Goal: Task Accomplishment & Management: Manage account settings

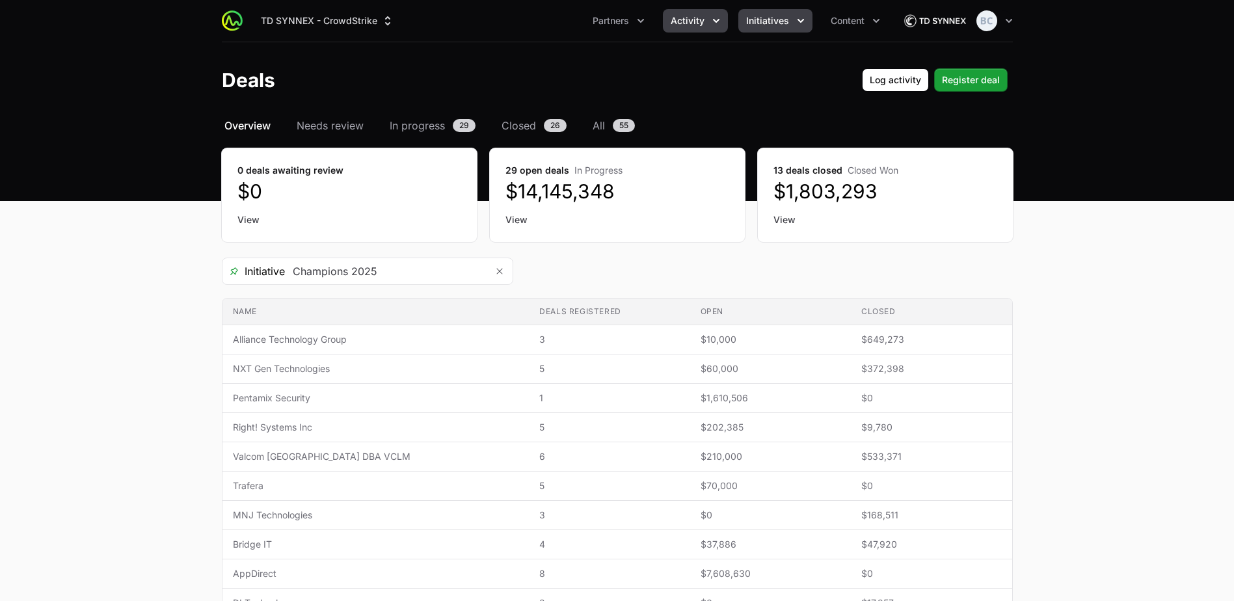
click at [766, 18] on span "Initiatives" at bounding box center [767, 20] width 43 height 13
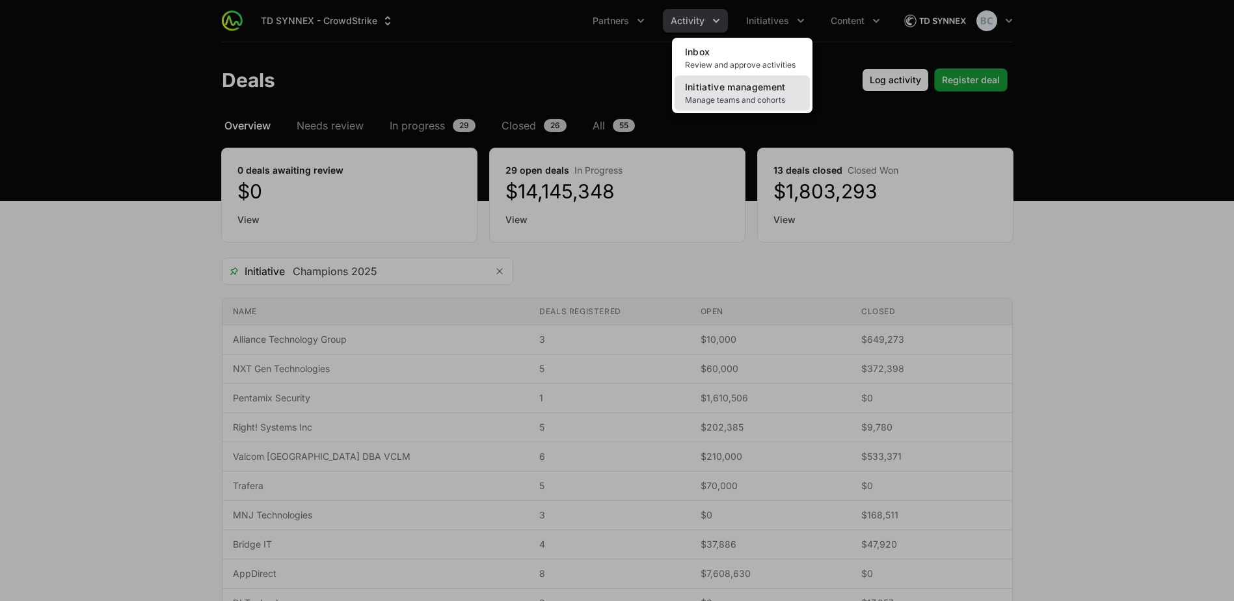
click at [768, 102] on span "Manage teams and cohorts" at bounding box center [742, 100] width 114 height 10
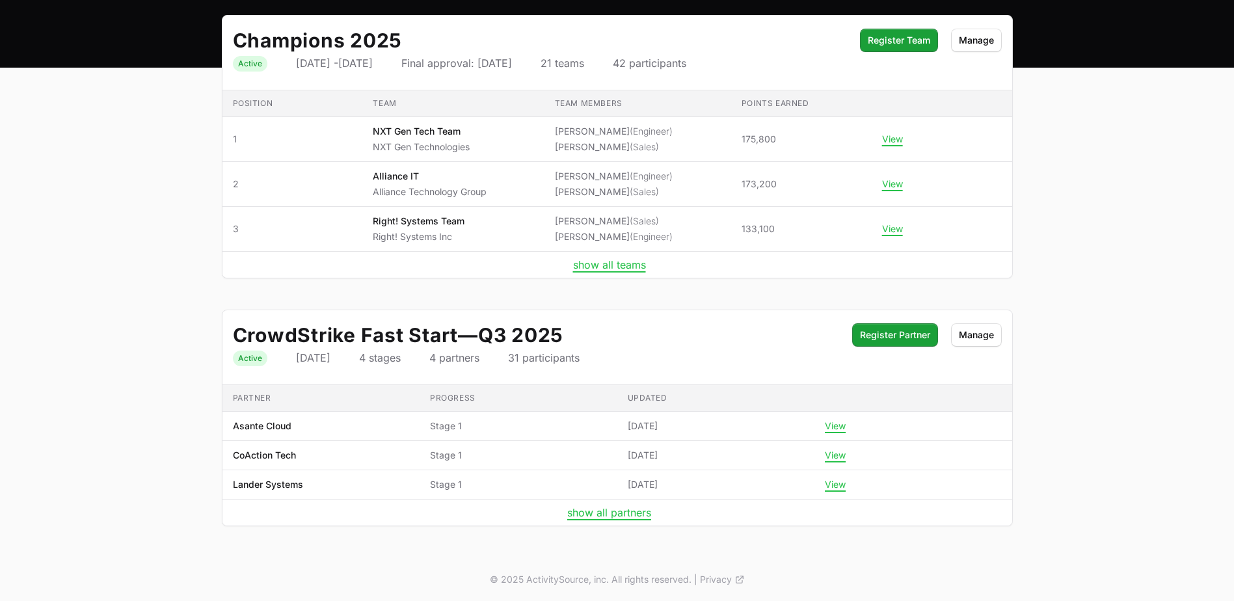
scroll to position [134, 0]
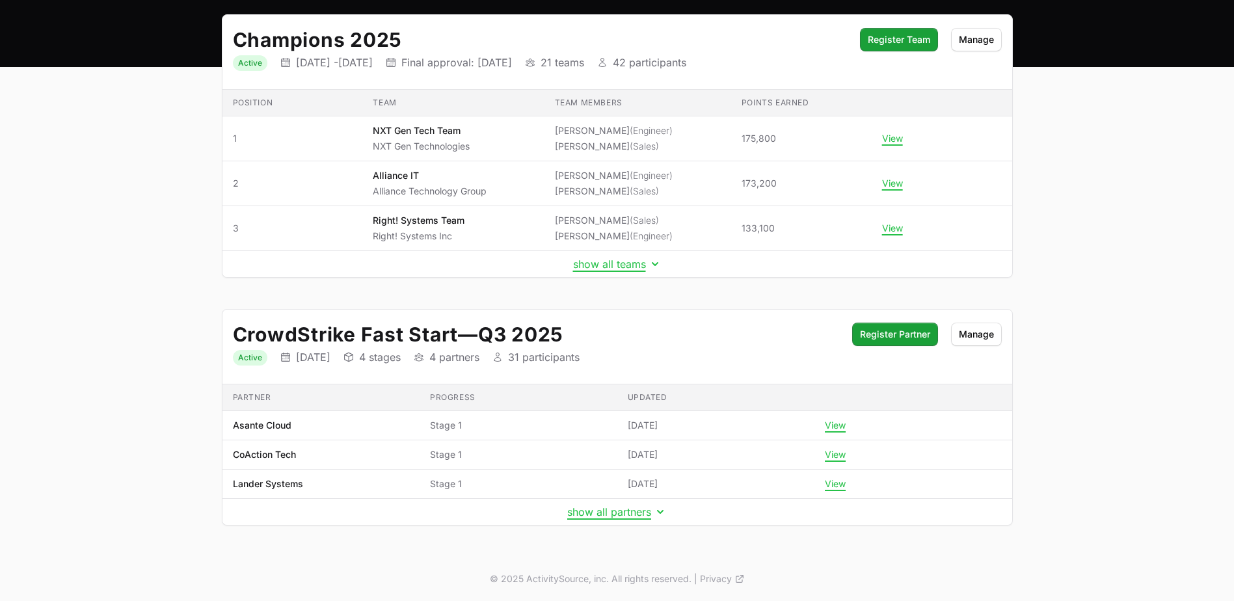
click at [594, 271] on td "show all teams" at bounding box center [616, 264] width 789 height 27
click at [594, 269] on button "show all teams" at bounding box center [617, 264] width 88 height 13
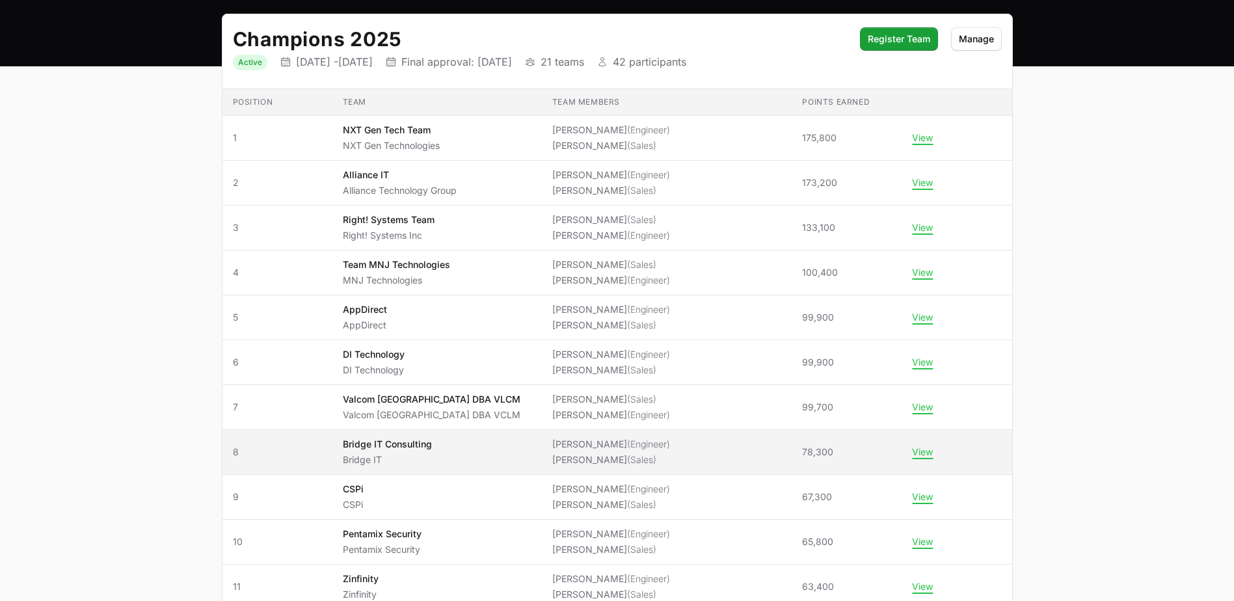
scroll to position [329, 0]
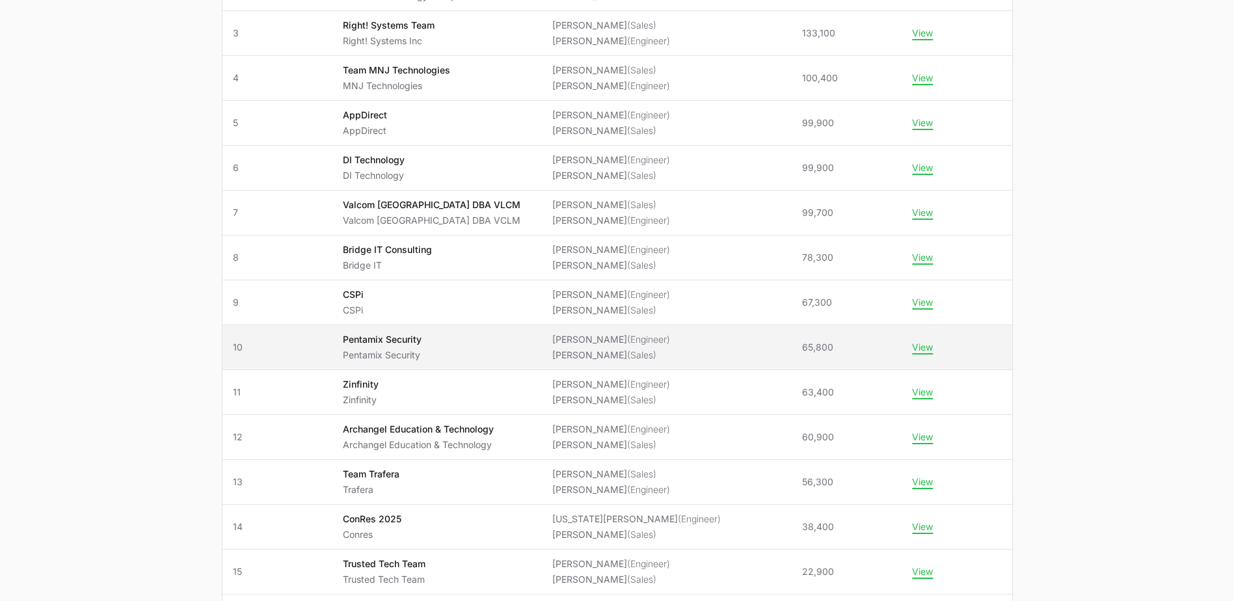
click at [421, 344] on p "Pentamix Security" at bounding box center [382, 339] width 79 height 13
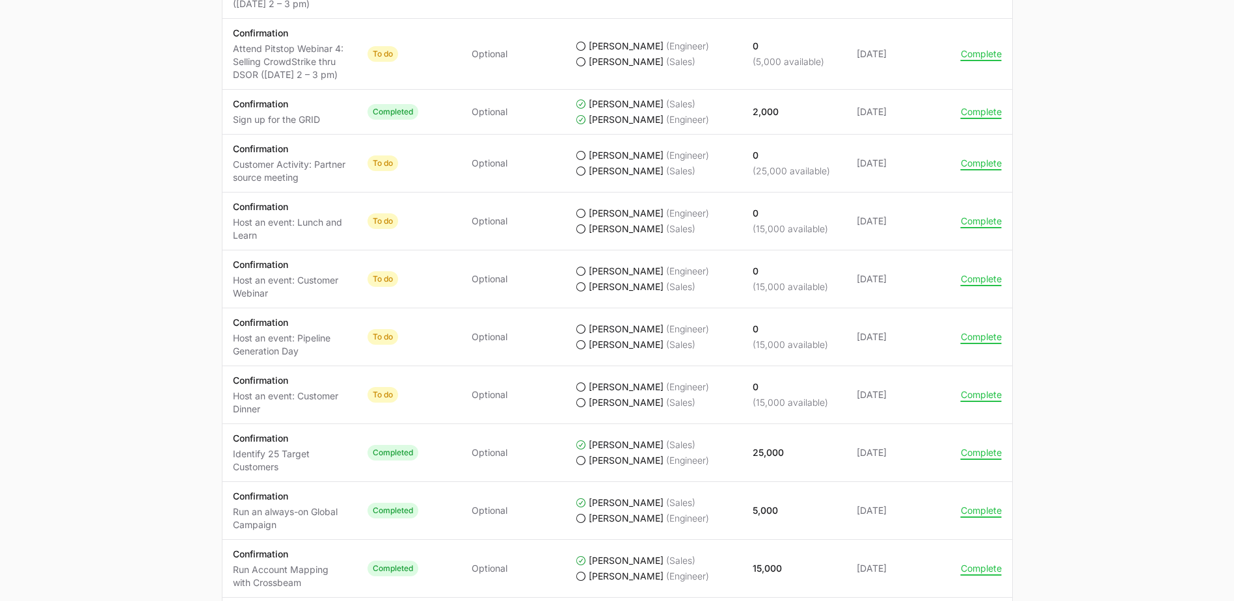
scroll to position [1286, 0]
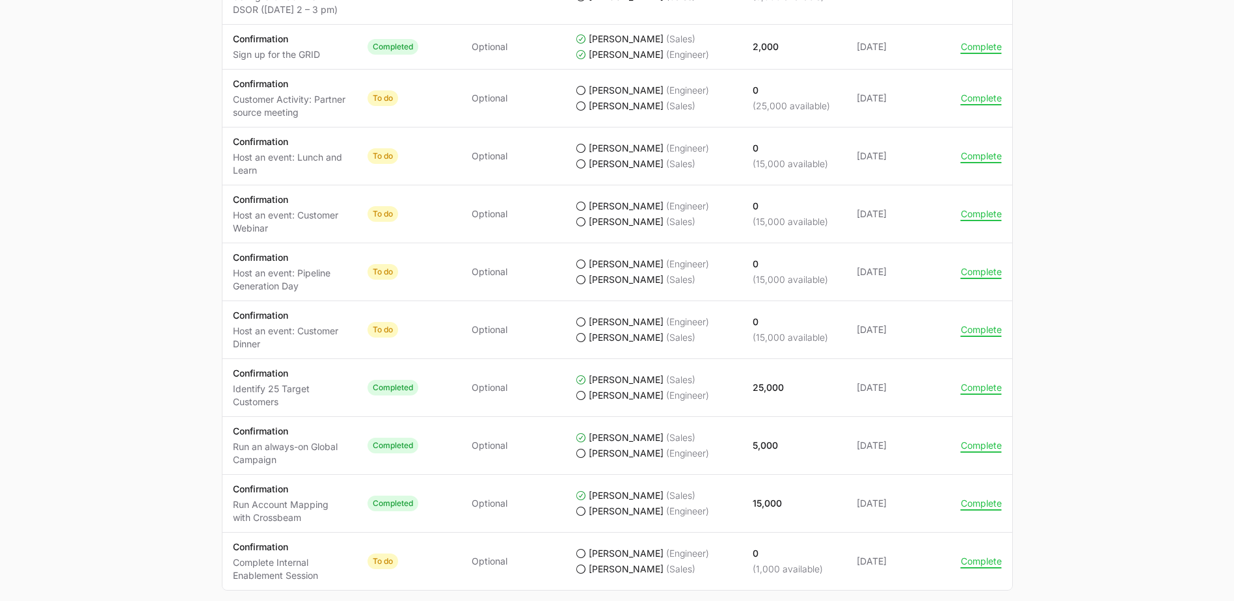
drag, startPoint x: 266, startPoint y: 213, endPoint x: 274, endPoint y: 226, distance: 15.5
click at [274, 226] on p "Host an event: Customer Webinar" at bounding box center [290, 222] width 114 height 26
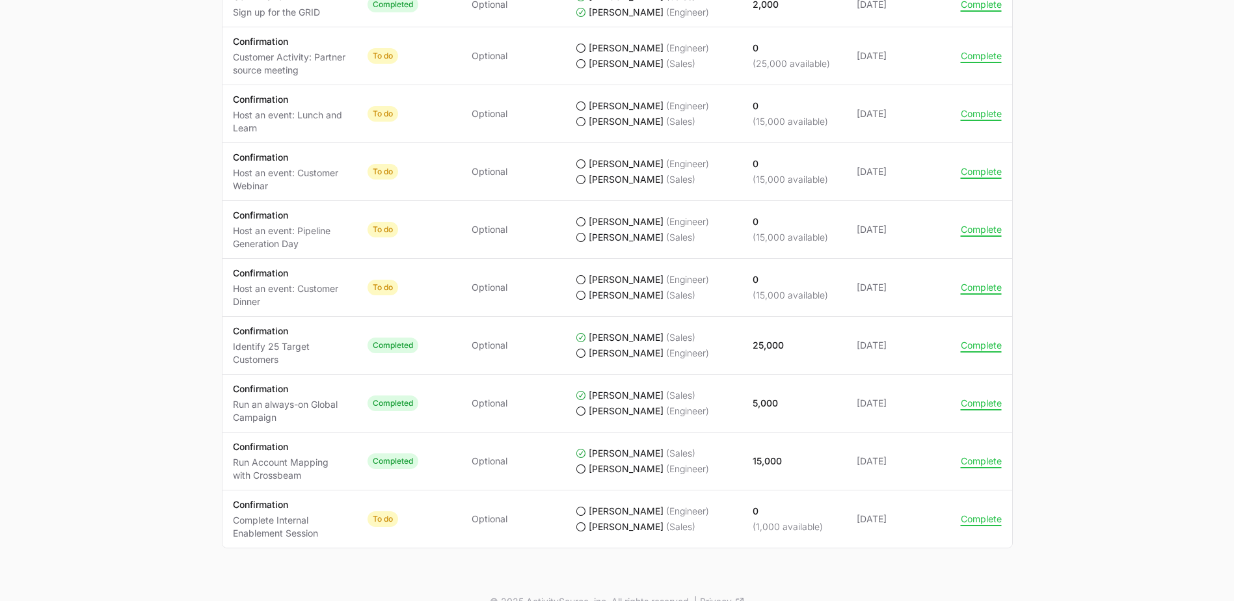
scroll to position [1351, 0]
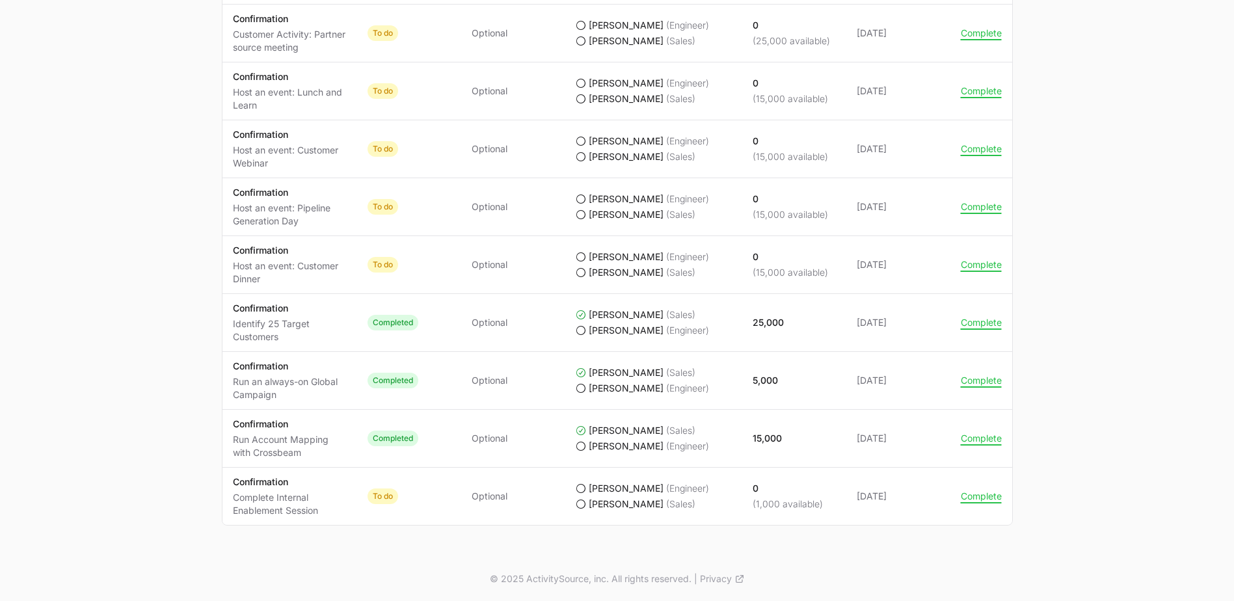
drag, startPoint x: 313, startPoint y: 509, endPoint x: 266, endPoint y: 503, distance: 47.8
click at [266, 503] on p "Complete Internal Enablement Session" at bounding box center [290, 504] width 114 height 26
drag, startPoint x: 266, startPoint y: 503, endPoint x: 244, endPoint y: 504, distance: 22.1
click at [266, 503] on p "Complete Internal Enablement Session" at bounding box center [290, 504] width 114 height 26
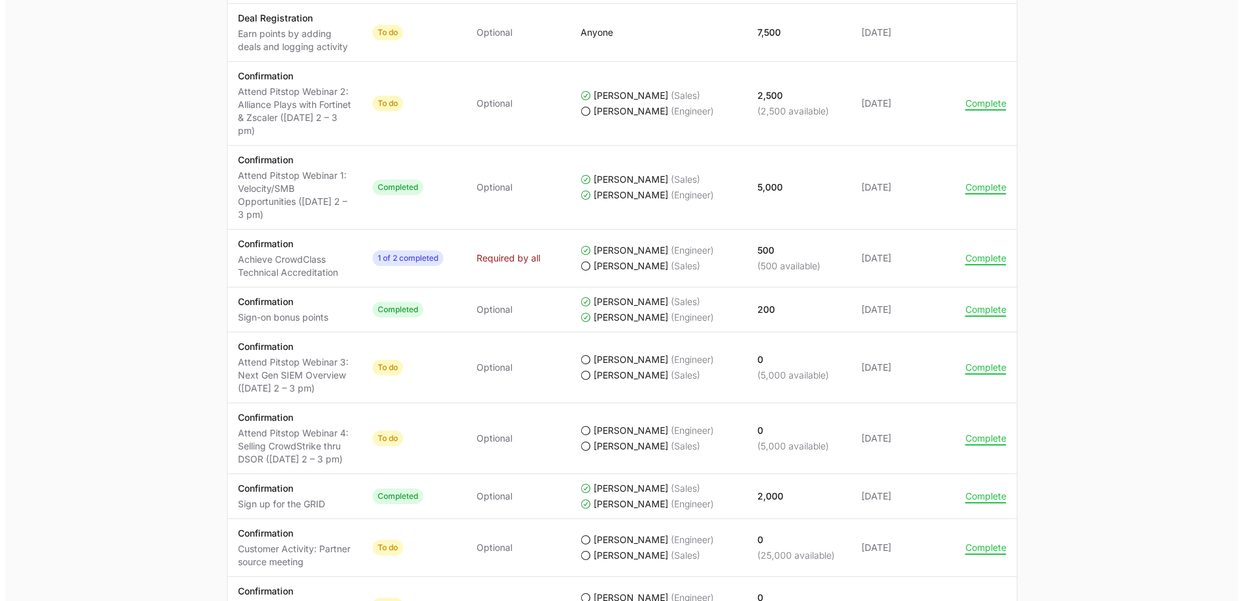
scroll to position [830, 0]
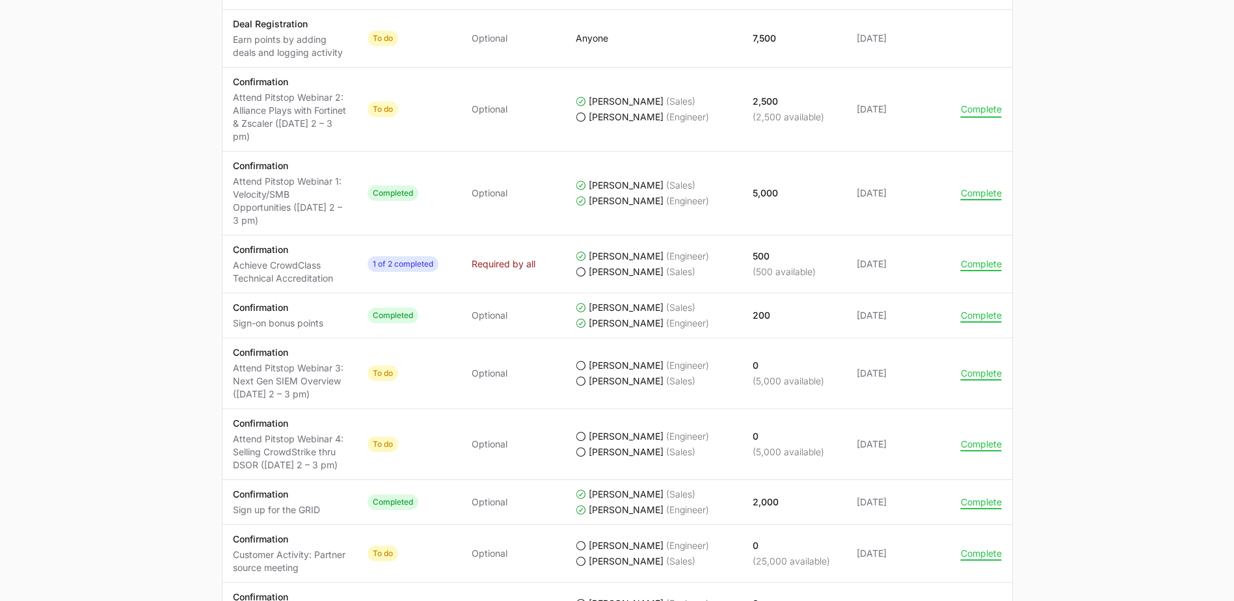
click at [983, 110] on button "Complete" at bounding box center [981, 109] width 41 height 12
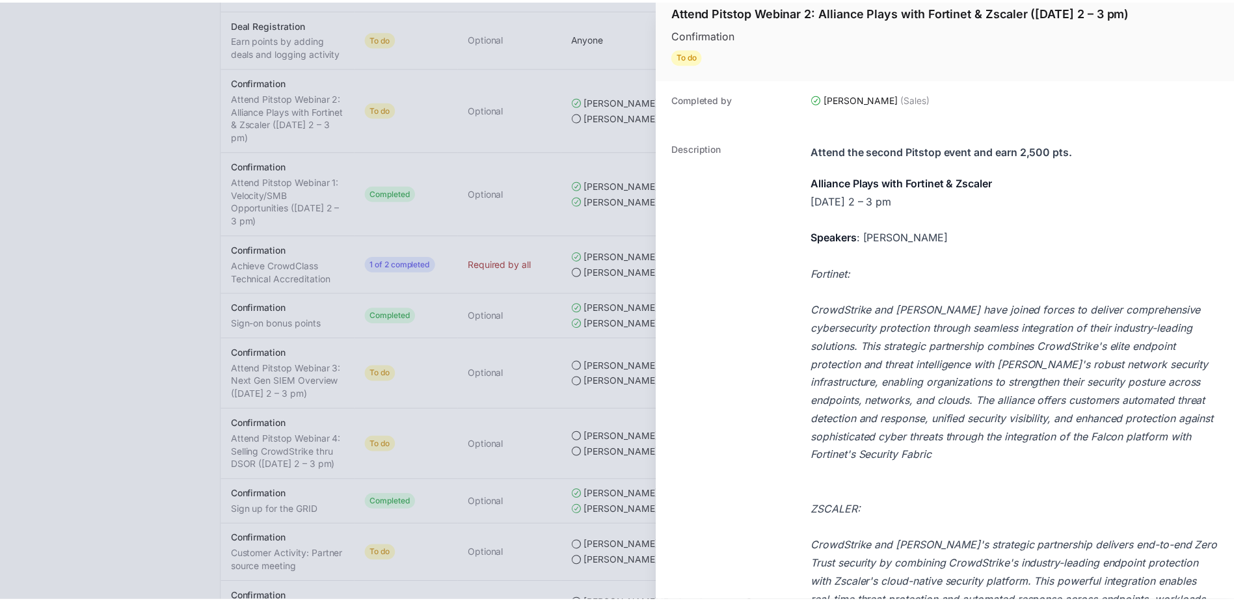
scroll to position [758, 0]
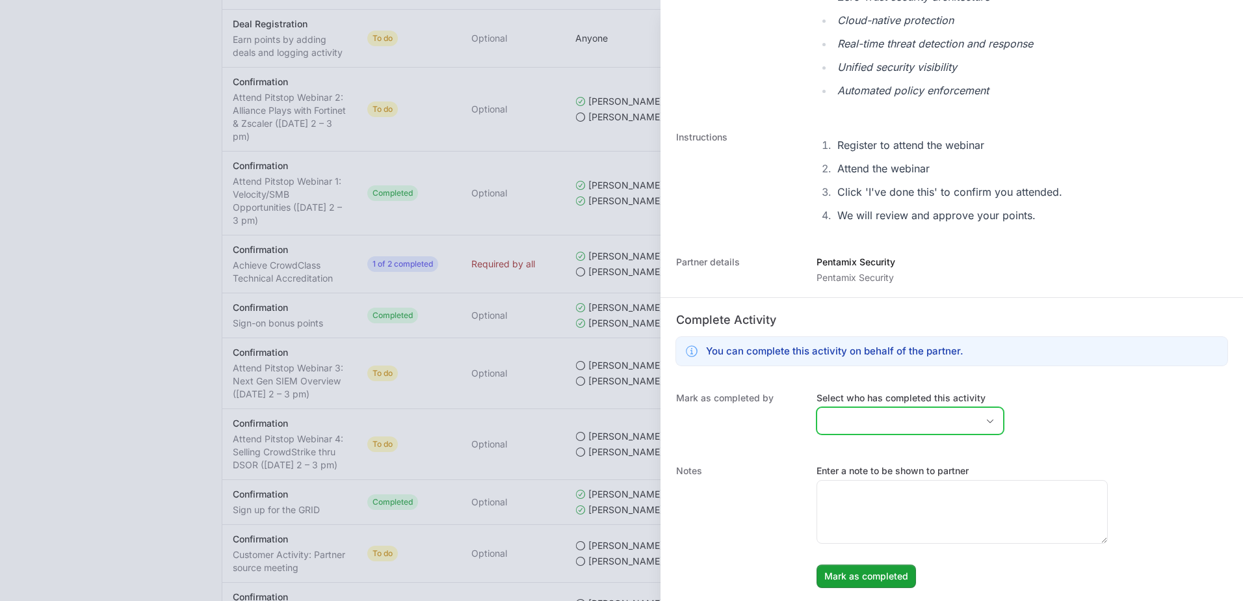
click at [898, 427] on input "Select who has completed this activity" at bounding box center [897, 421] width 160 height 26
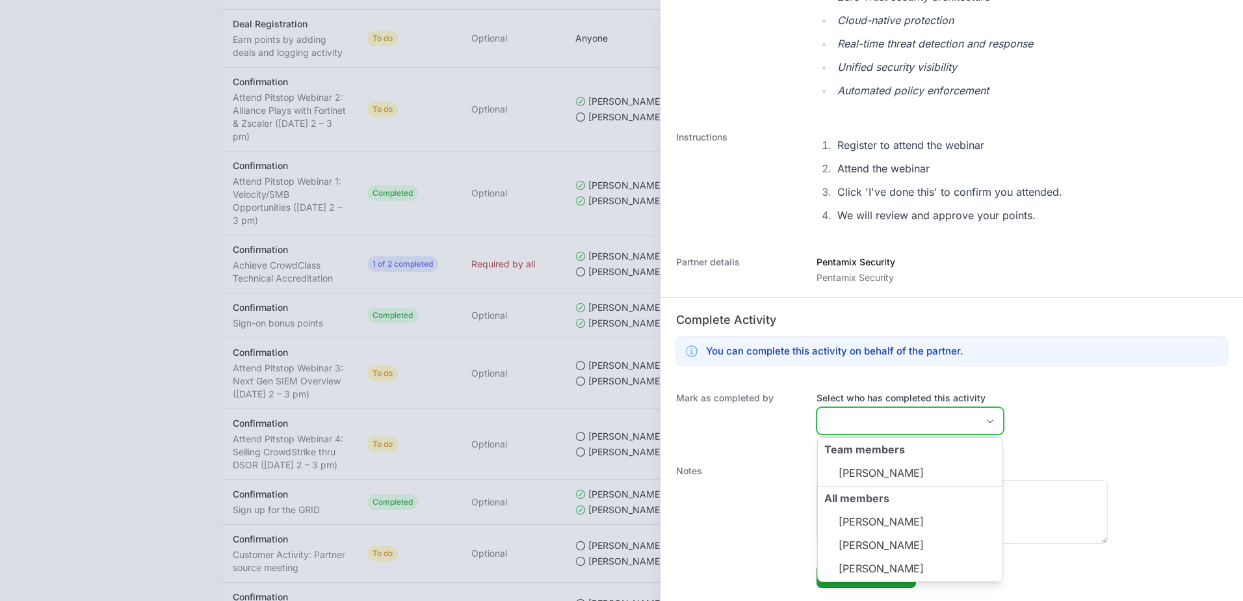
click at [911, 471] on li "[PERSON_NAME]" at bounding box center [910, 473] width 185 height 26
type input "[PERSON_NAME]"
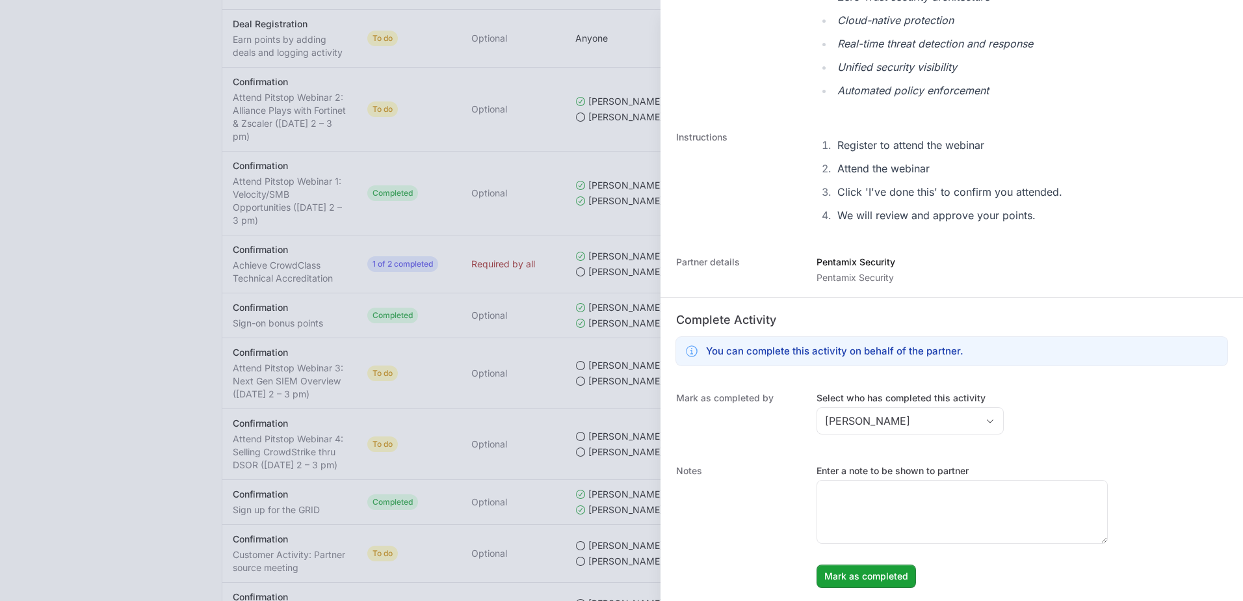
click at [737, 548] on dt "Notes" at bounding box center [738, 526] width 125 height 124
click at [842, 576] on span "Mark as completed" at bounding box center [867, 576] width 84 height 16
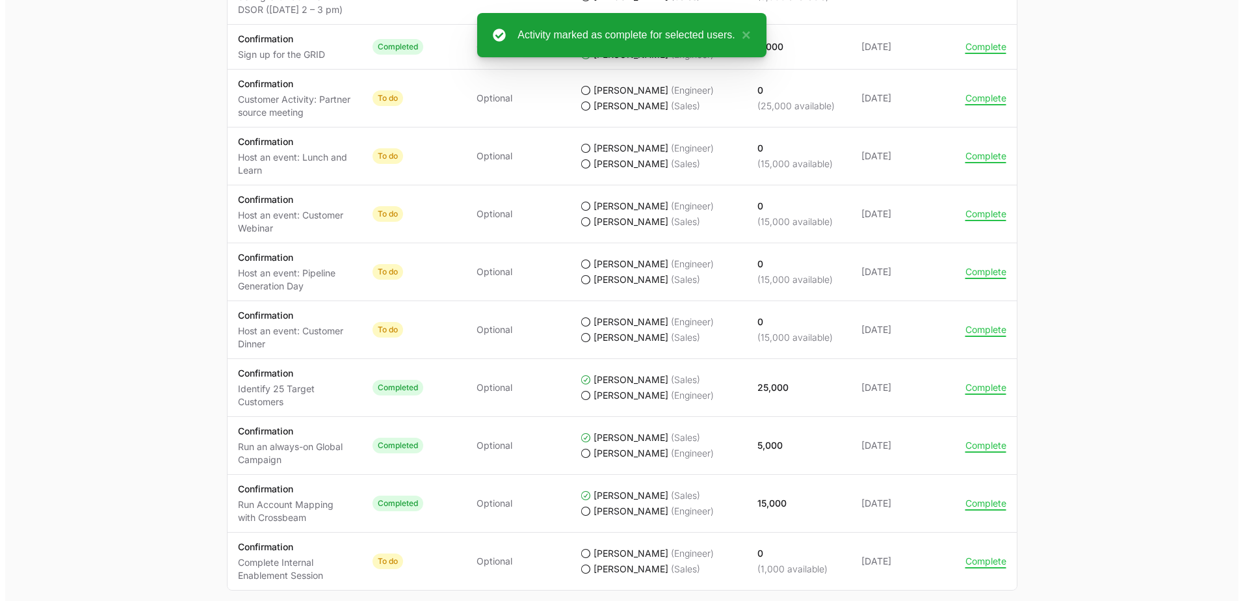
scroll to position [1351, 0]
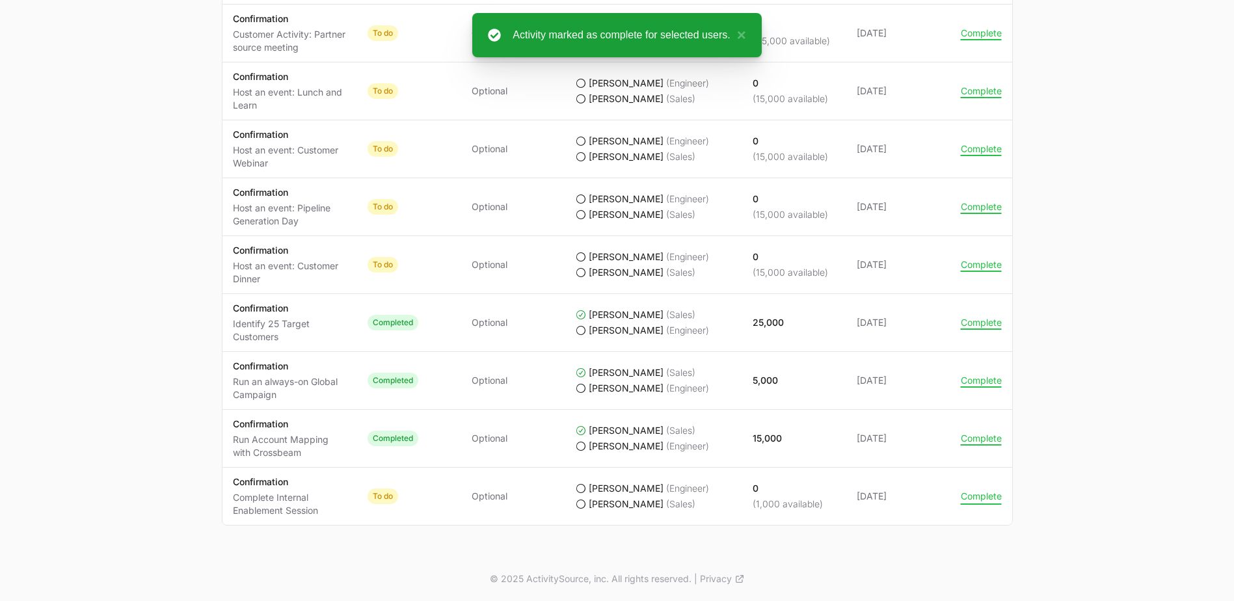
click at [987, 497] on button "Complete" at bounding box center [981, 496] width 41 height 12
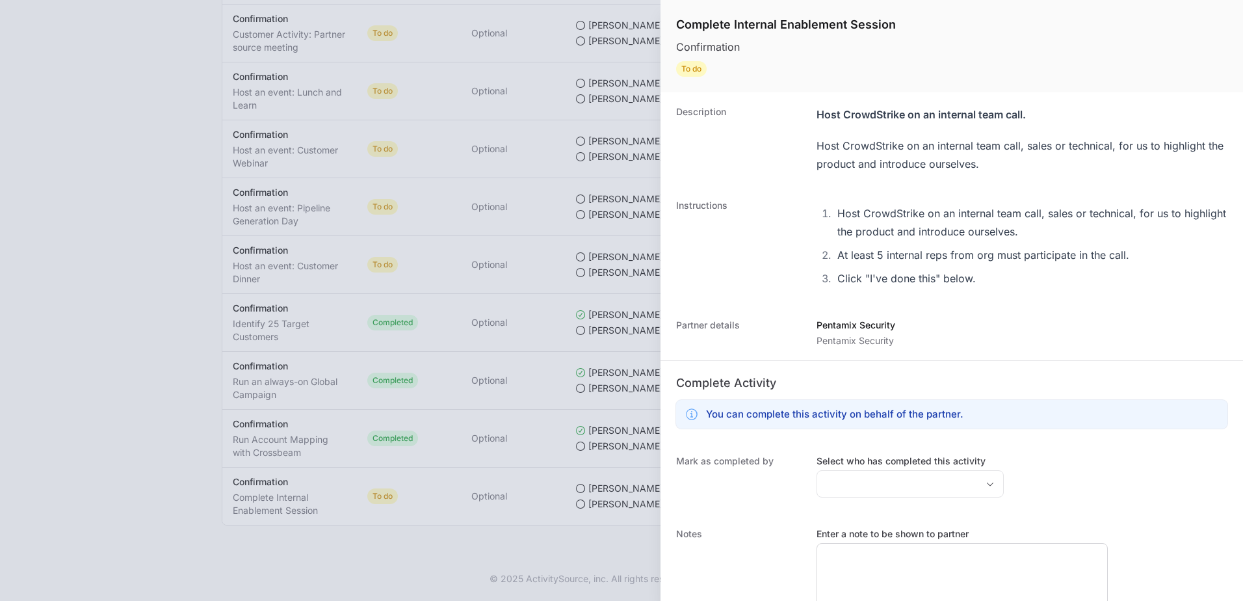
scroll to position [63, 0]
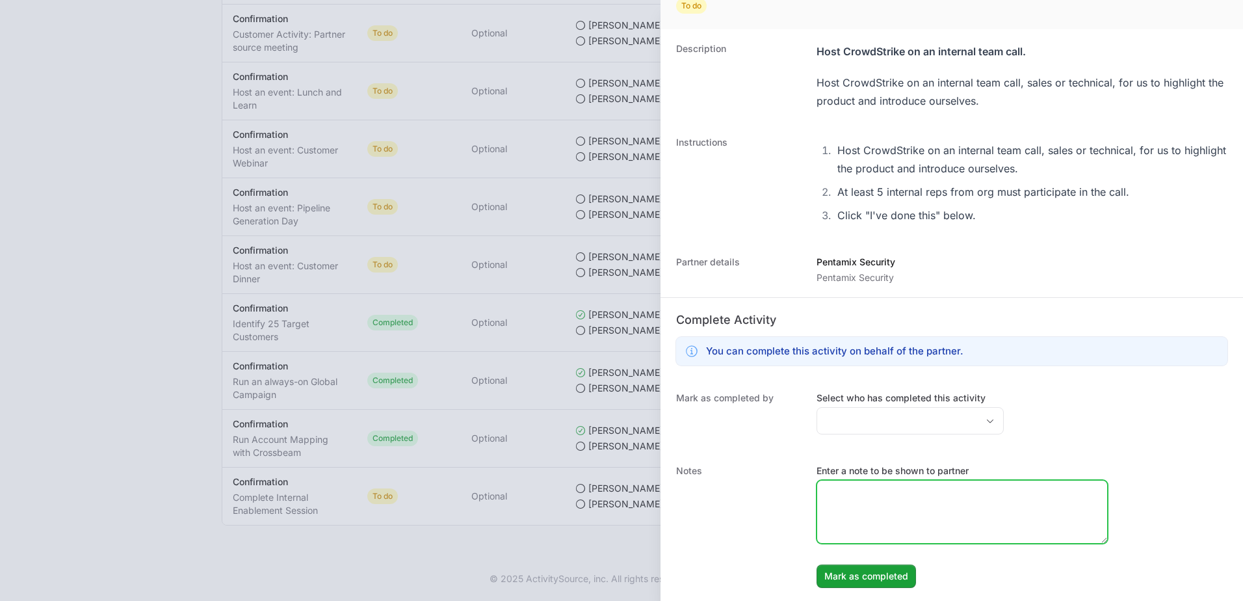
click at [903, 519] on textarea "Enter a note to be shown to partner" at bounding box center [962, 512] width 290 height 62
click at [912, 489] on textarea "[PERSON_NAME] completing" at bounding box center [962, 512] width 290 height 62
type textarea "[PERSON_NAME] completing 10/14"
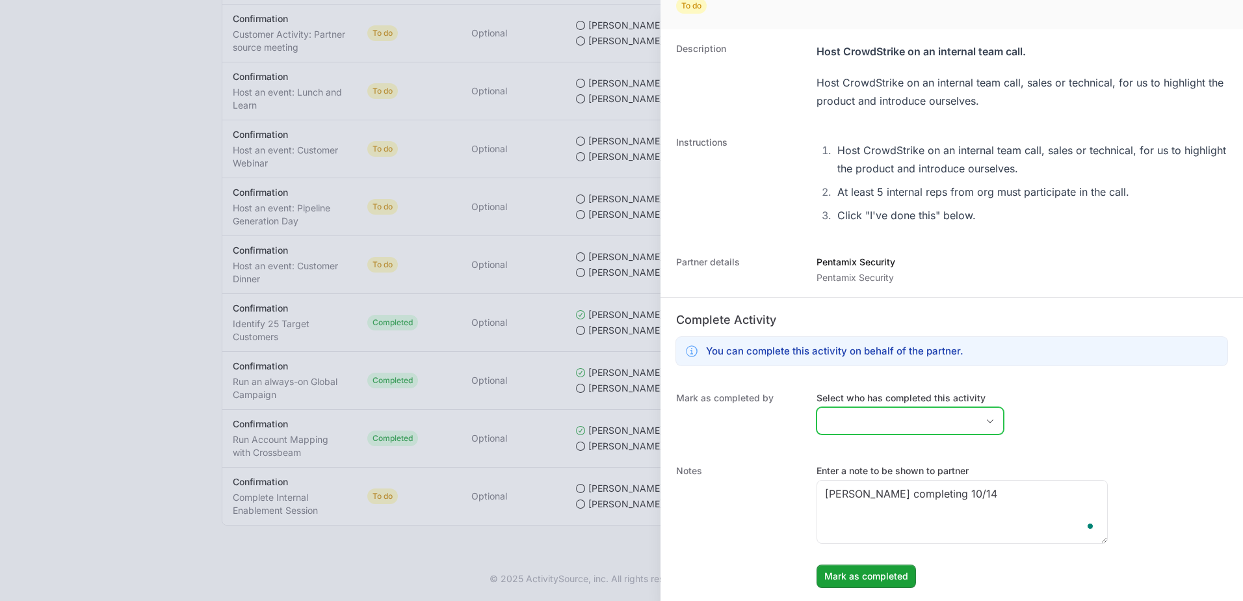
click at [977, 421] on span "Open" at bounding box center [990, 421] width 26 height 5
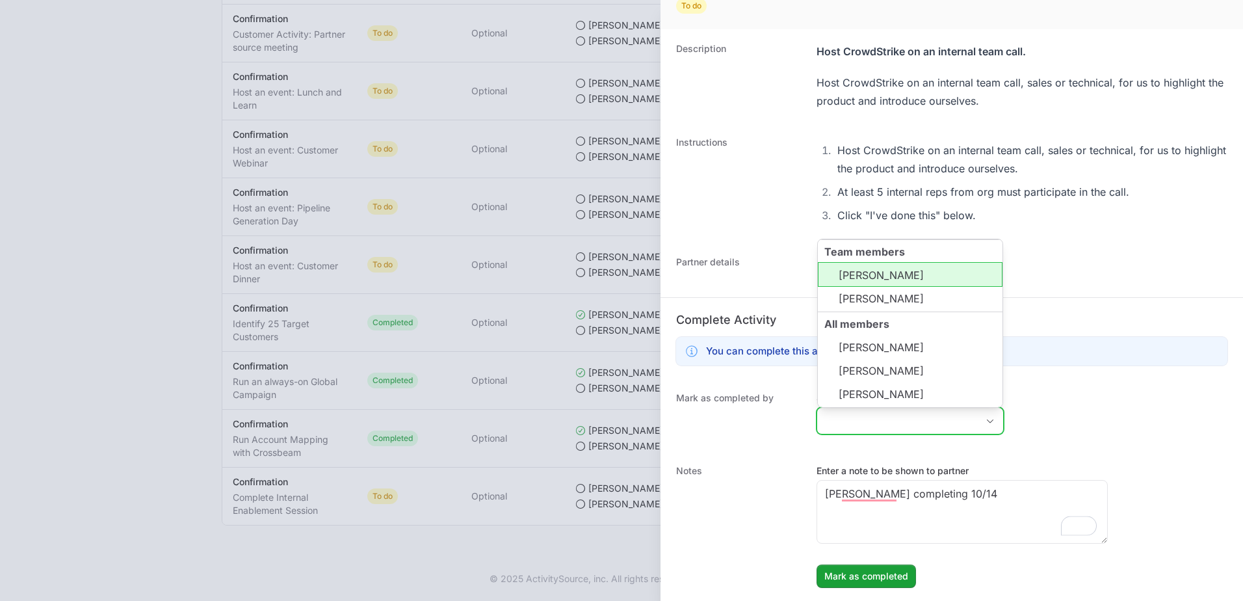
click at [907, 277] on li "[PERSON_NAME]" at bounding box center [910, 274] width 185 height 25
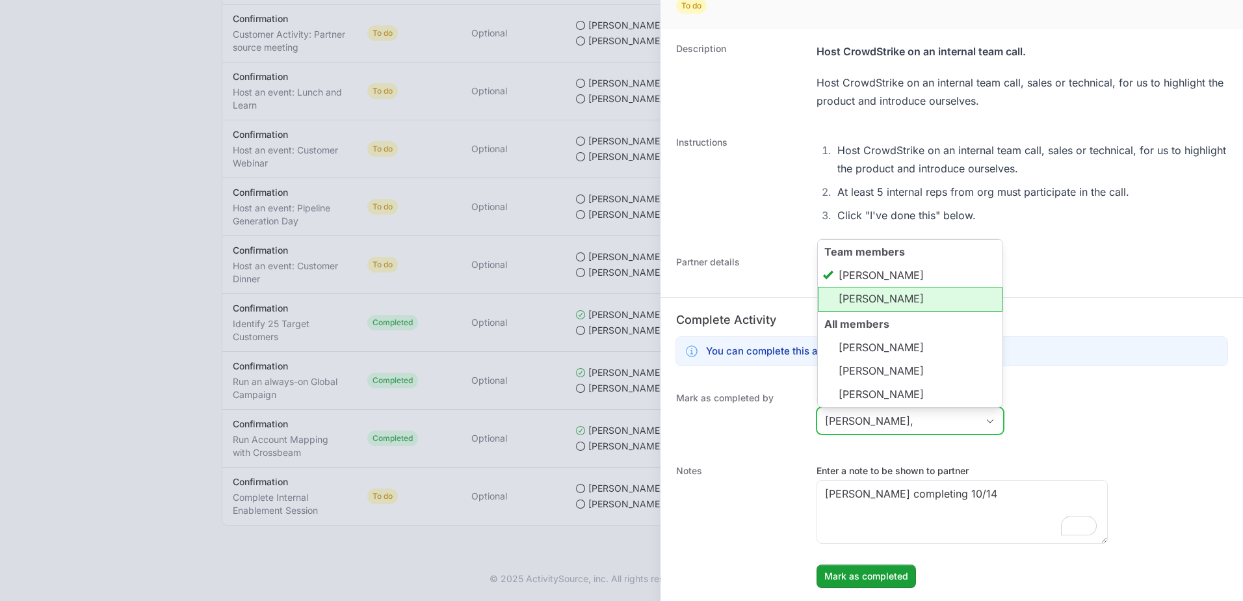
click at [875, 302] on li "[PERSON_NAME]" at bounding box center [910, 299] width 185 height 25
type input "[PERSON_NAME], [PERSON_NAME]"
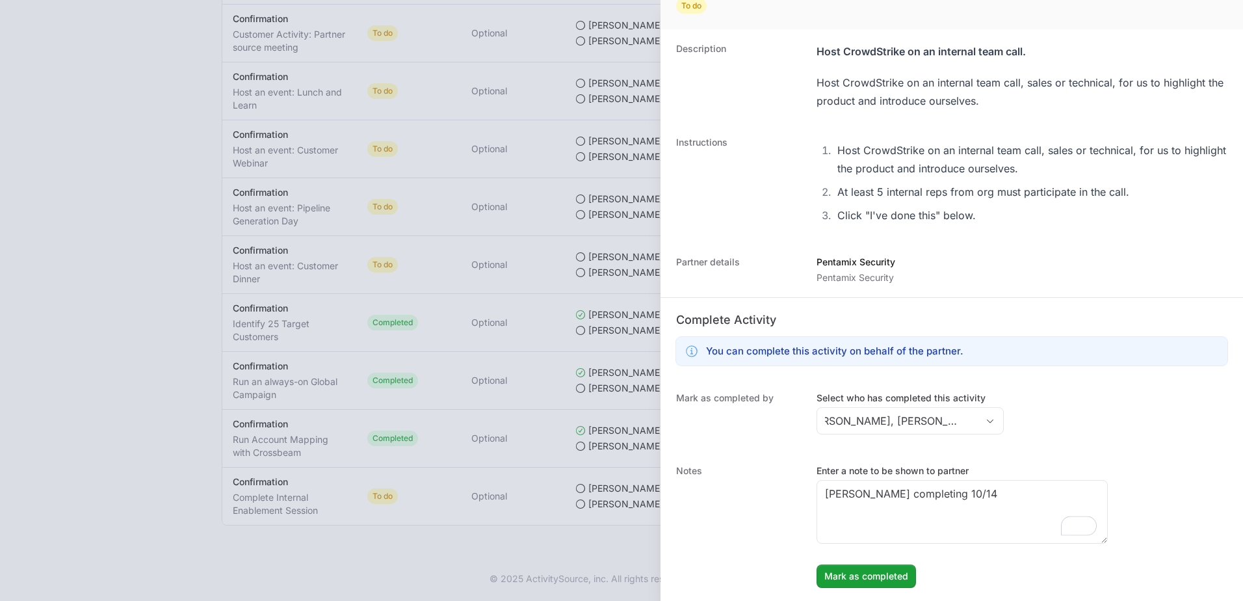
click at [741, 487] on dt "Notes" at bounding box center [738, 526] width 125 height 124
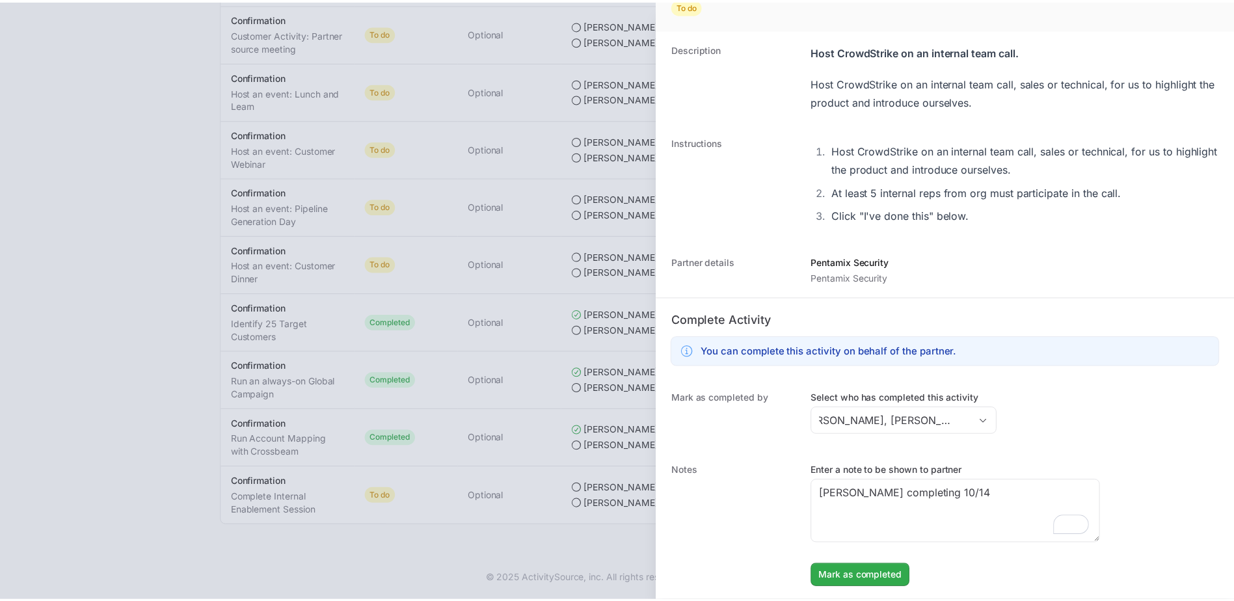
scroll to position [0, 0]
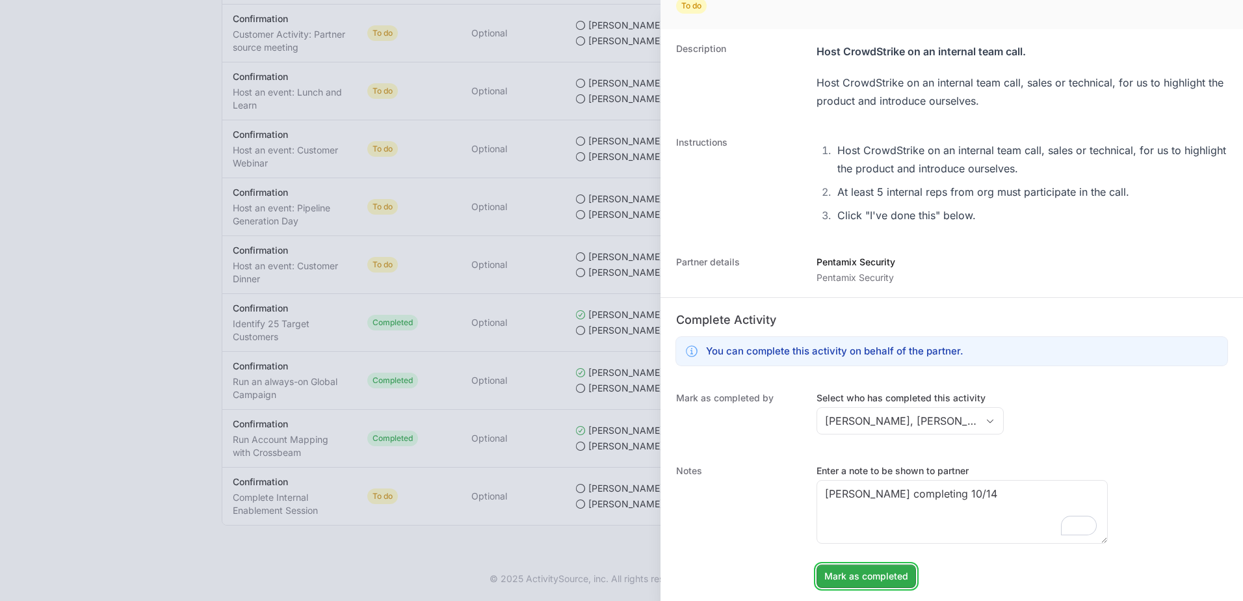
click at [875, 577] on span "Mark as completed" at bounding box center [867, 576] width 84 height 16
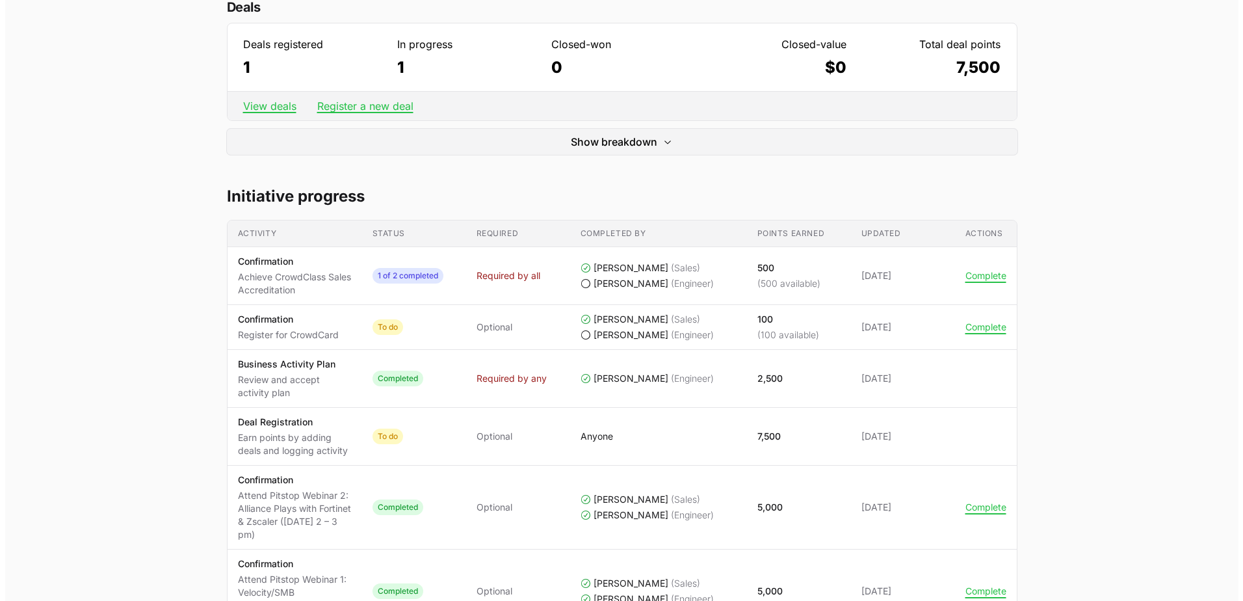
scroll to position [455, 0]
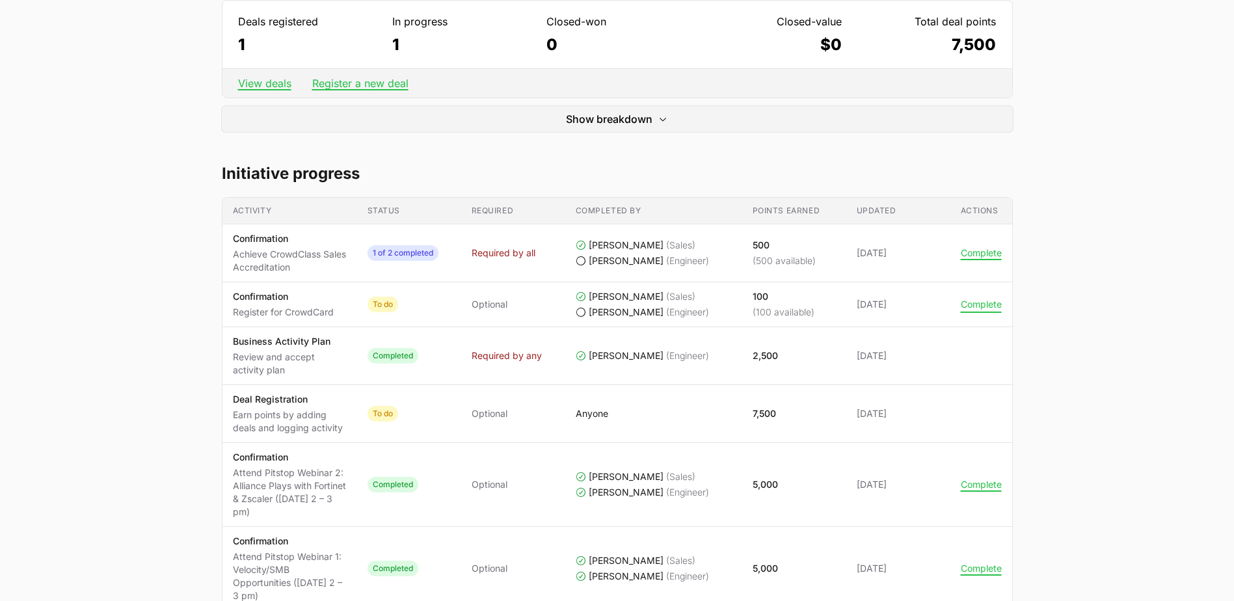
click at [975, 304] on button "Complete" at bounding box center [981, 304] width 41 height 12
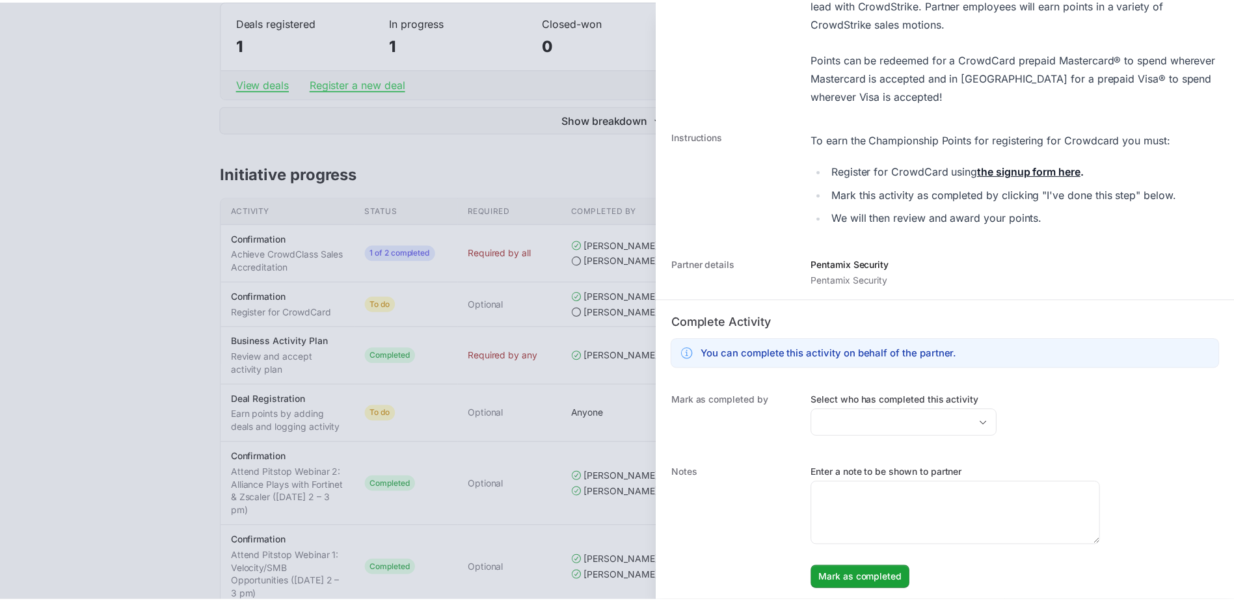
scroll to position [230, 0]
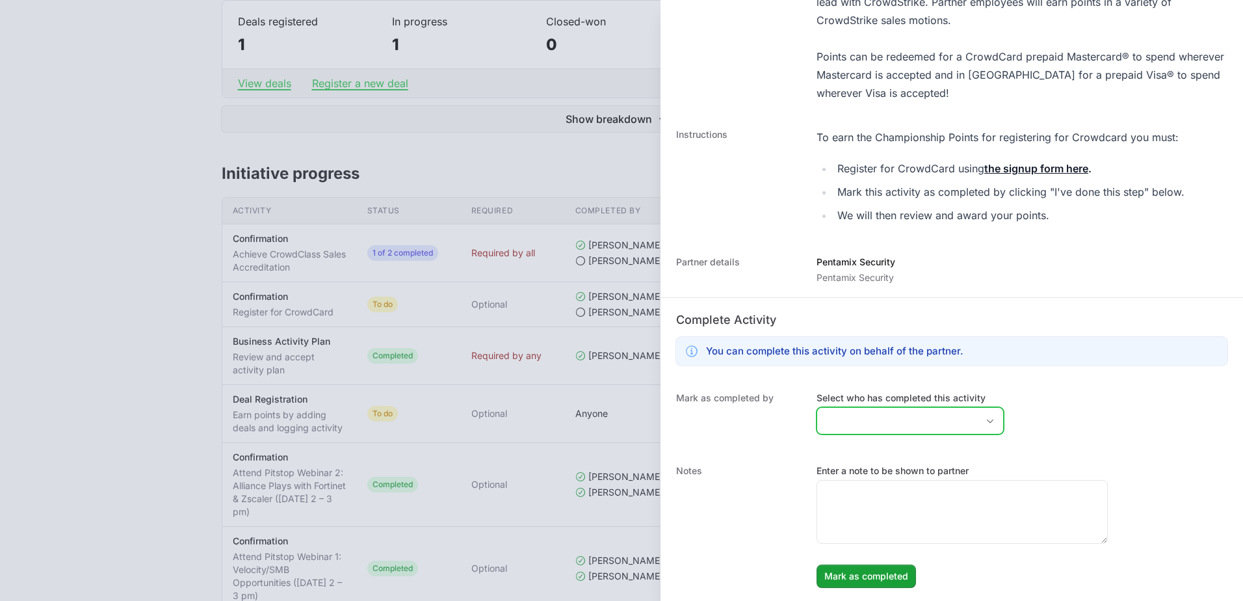
click at [874, 421] on input "Select who has completed this activity" at bounding box center [897, 421] width 160 height 26
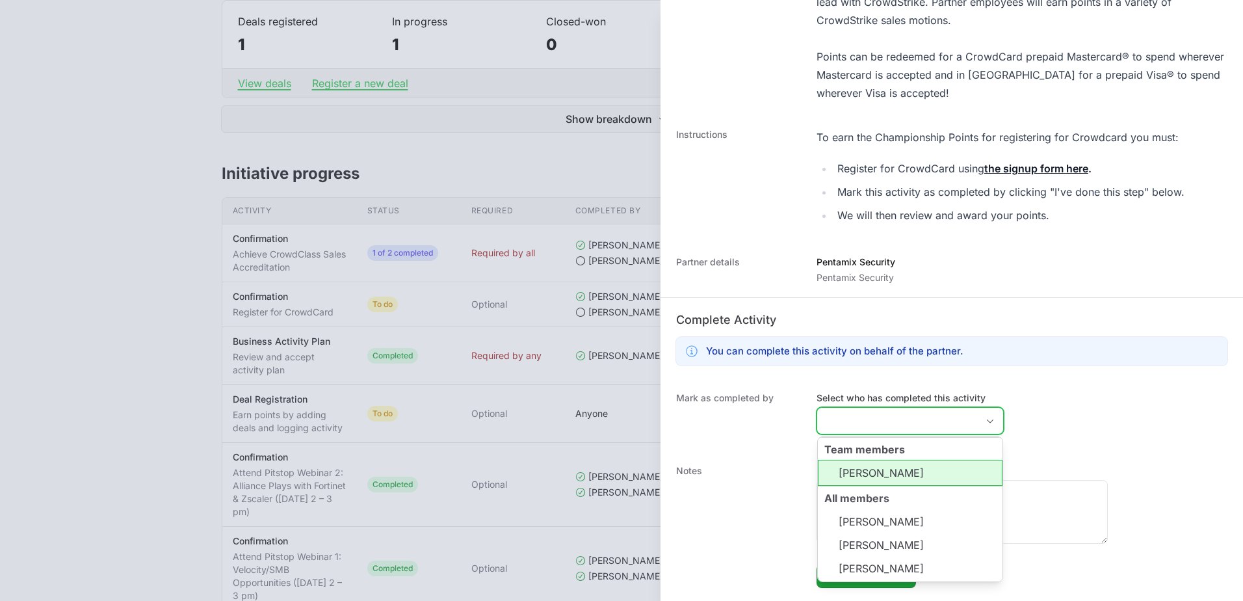
click at [879, 475] on li "[PERSON_NAME]" at bounding box center [910, 473] width 185 height 26
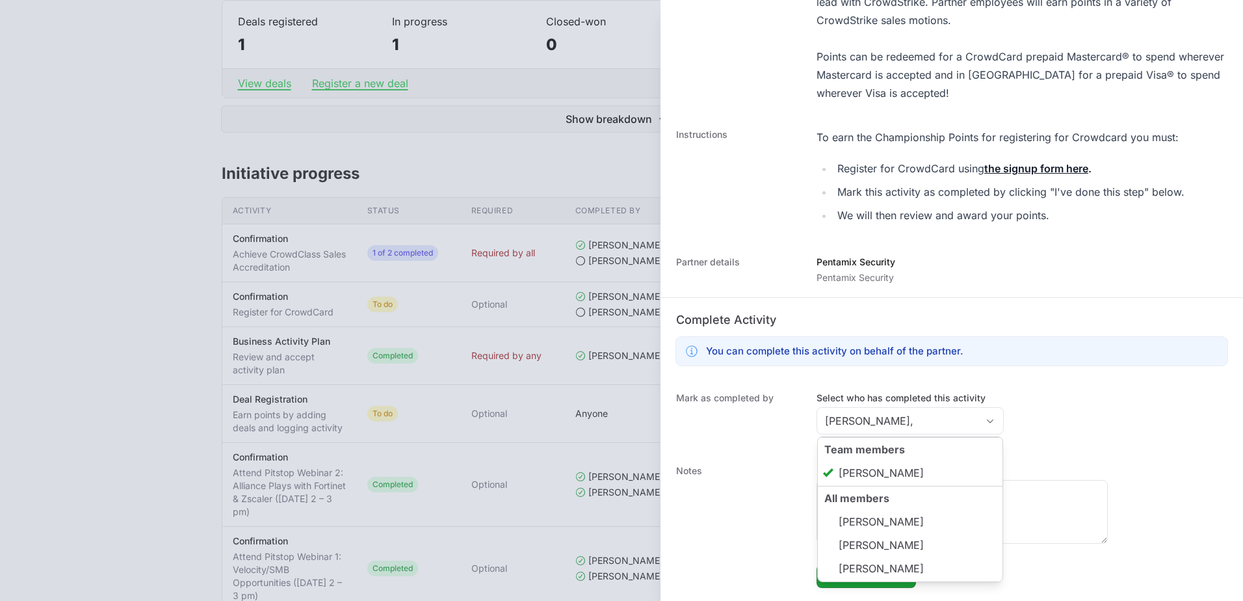
type input "[PERSON_NAME]"
click at [735, 452] on dl "Completed by [PERSON_NAME] (Sales) Description Sign up now to immediately recei…" at bounding box center [952, 232] width 583 height 738
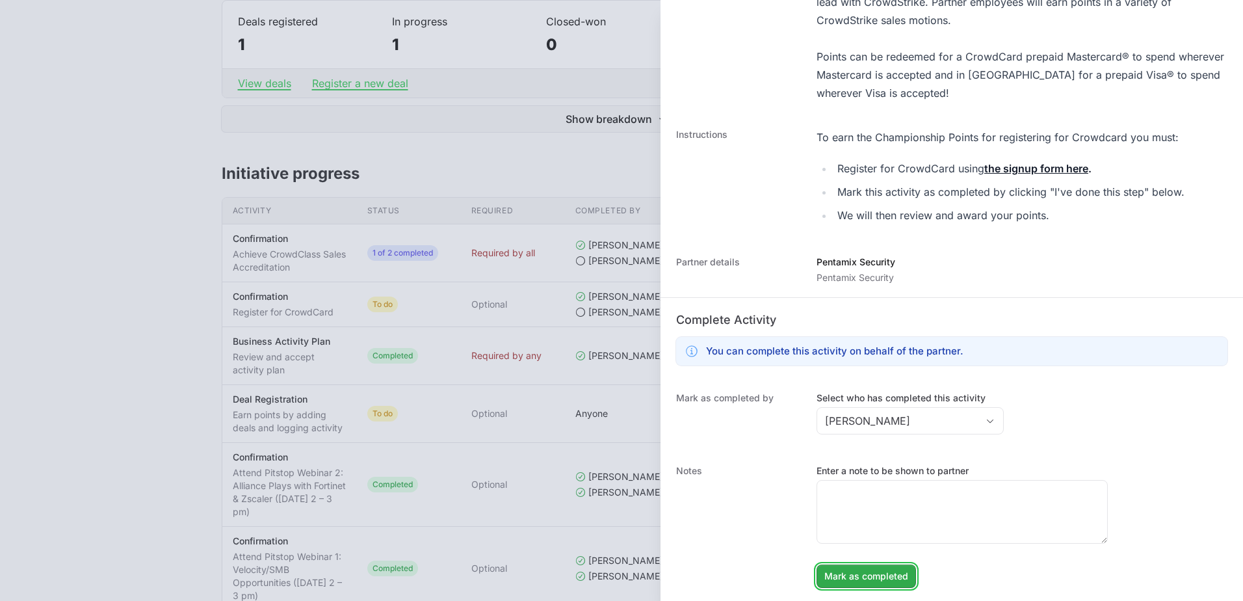
click at [882, 572] on span "Mark as completed" at bounding box center [867, 576] width 84 height 16
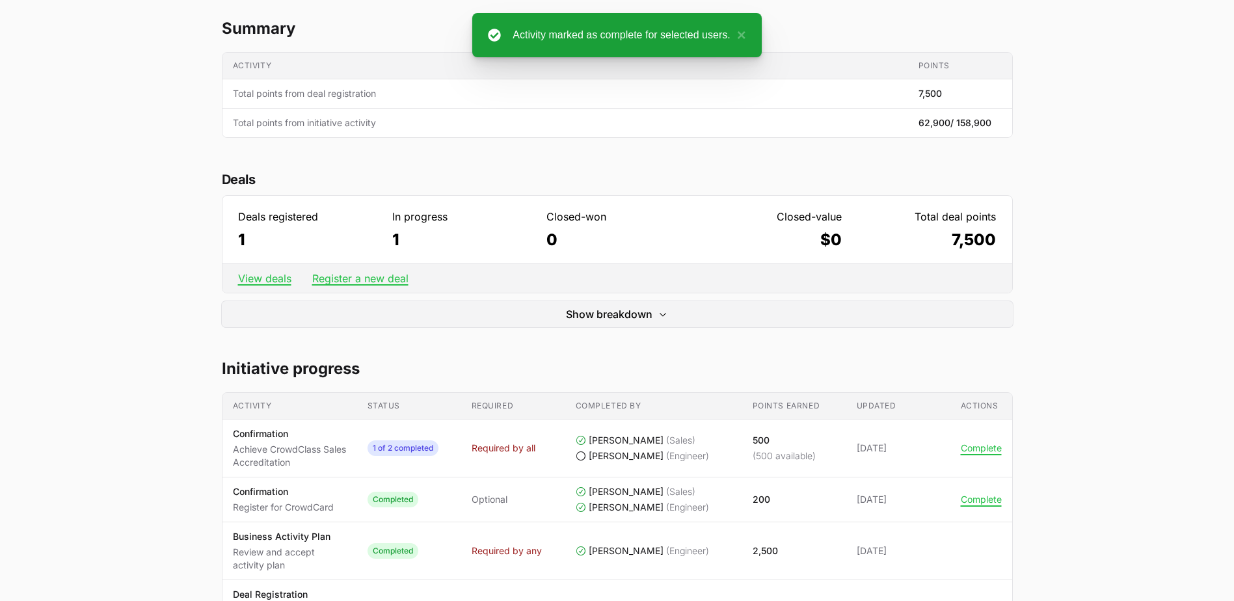
scroll to position [0, 0]
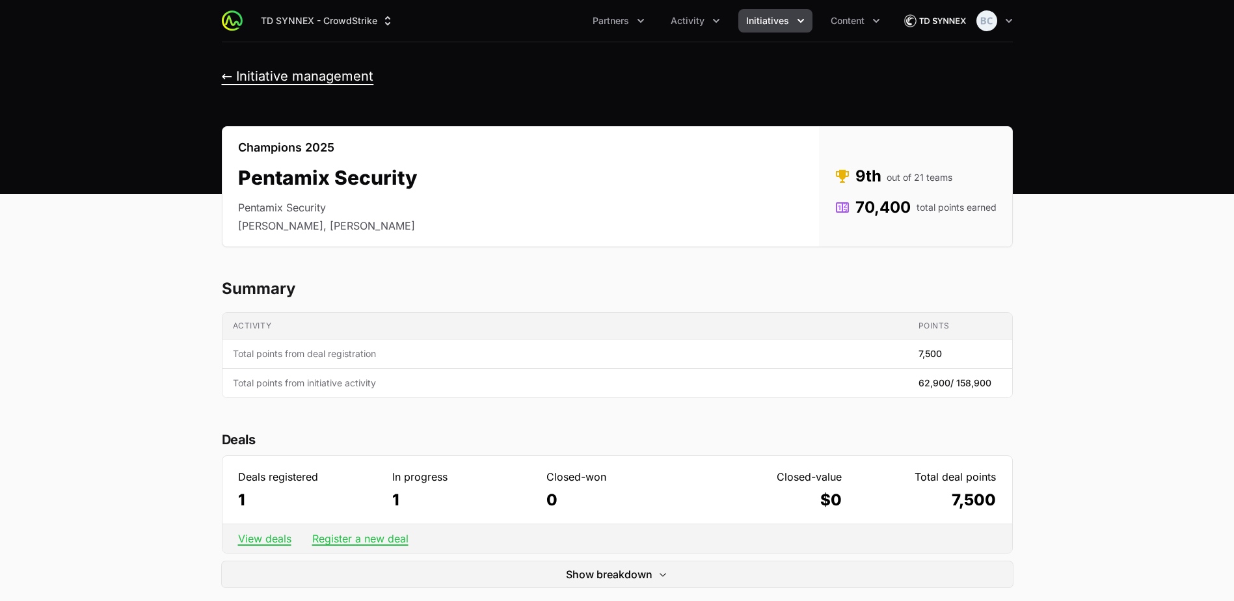
click at [310, 78] on button "← Initiative management" at bounding box center [298, 76] width 152 height 16
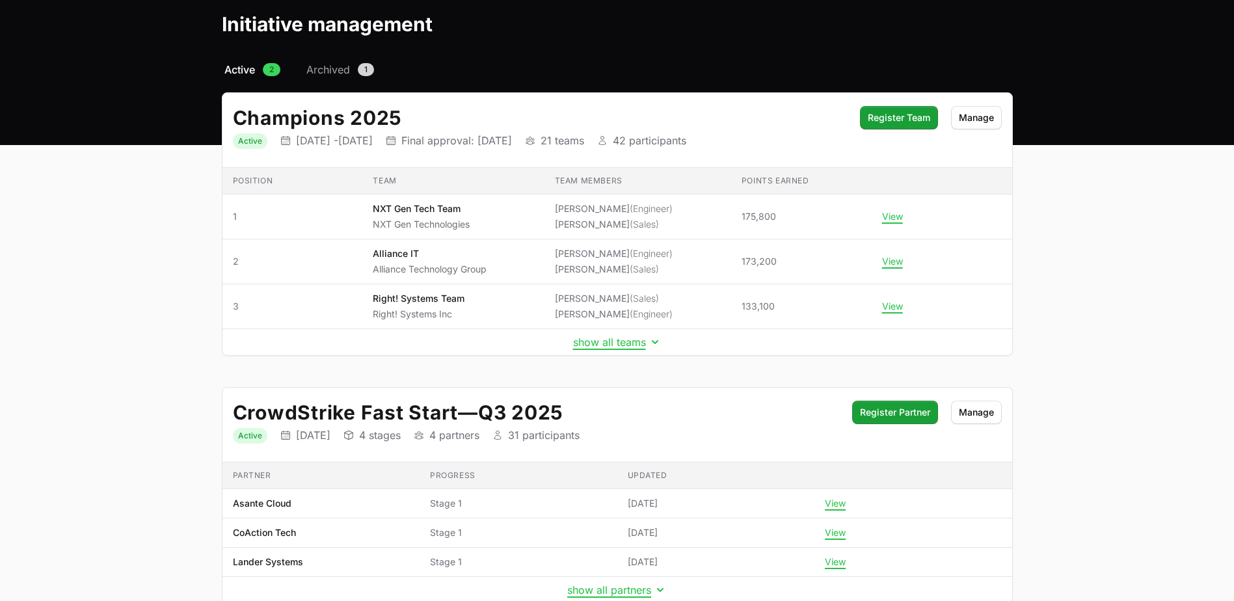
scroll to position [130, 0]
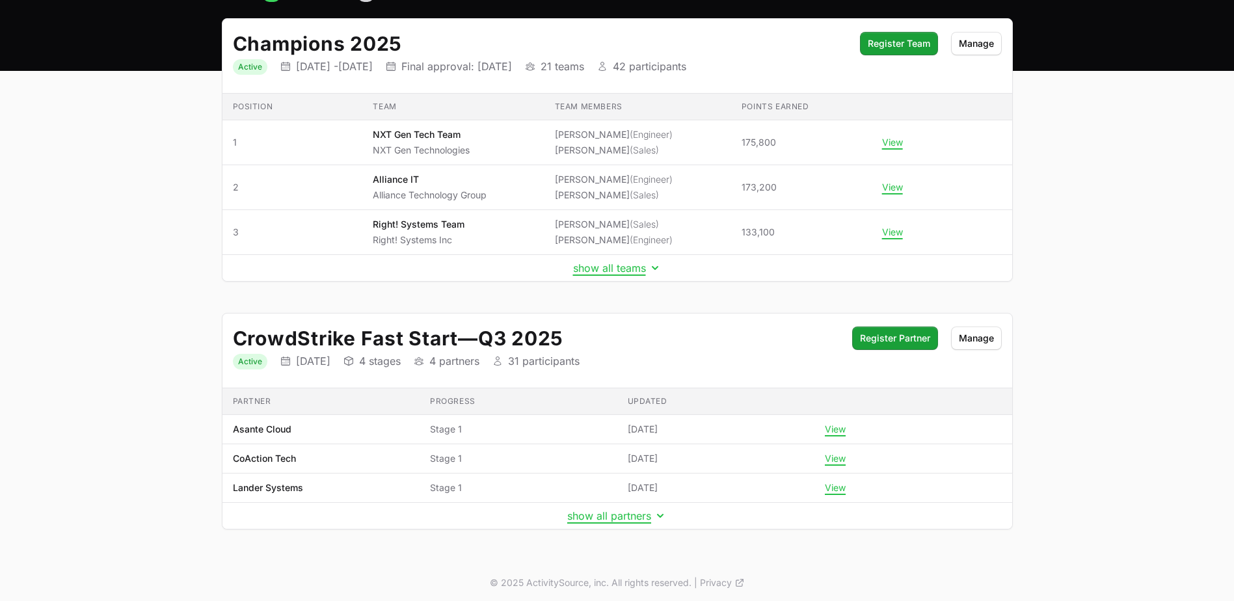
click at [592, 258] on td "show all teams" at bounding box center [616, 268] width 789 height 27
click at [593, 260] on td "show all teams" at bounding box center [616, 268] width 789 height 27
click at [597, 271] on button "show all teams" at bounding box center [617, 267] width 88 height 13
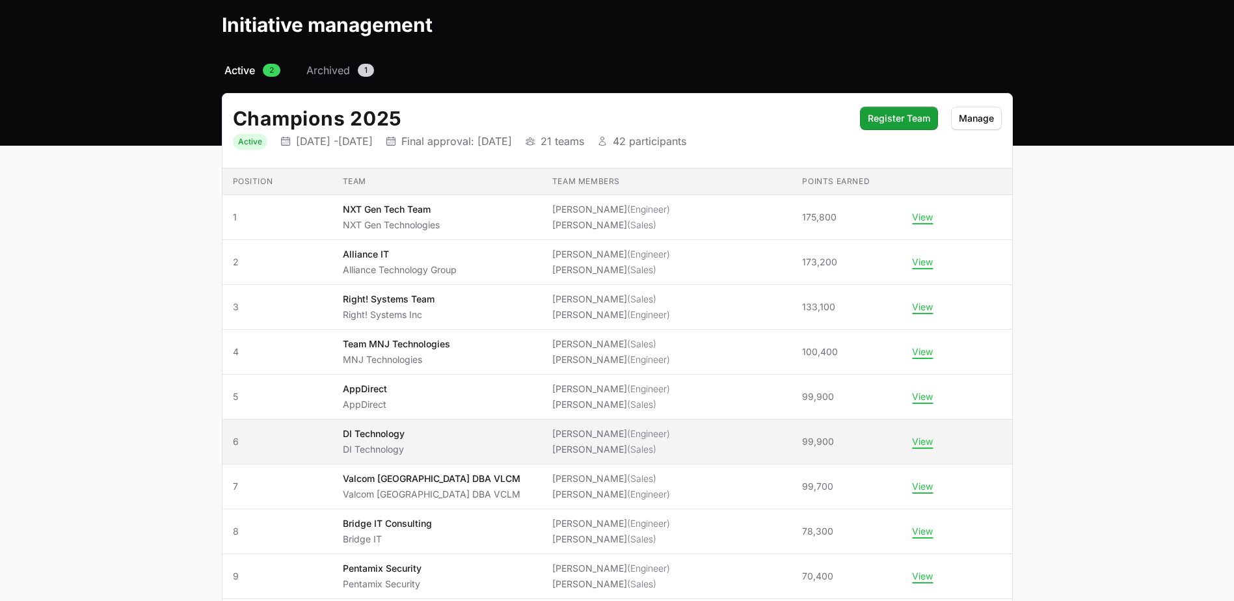
scroll to position [0, 0]
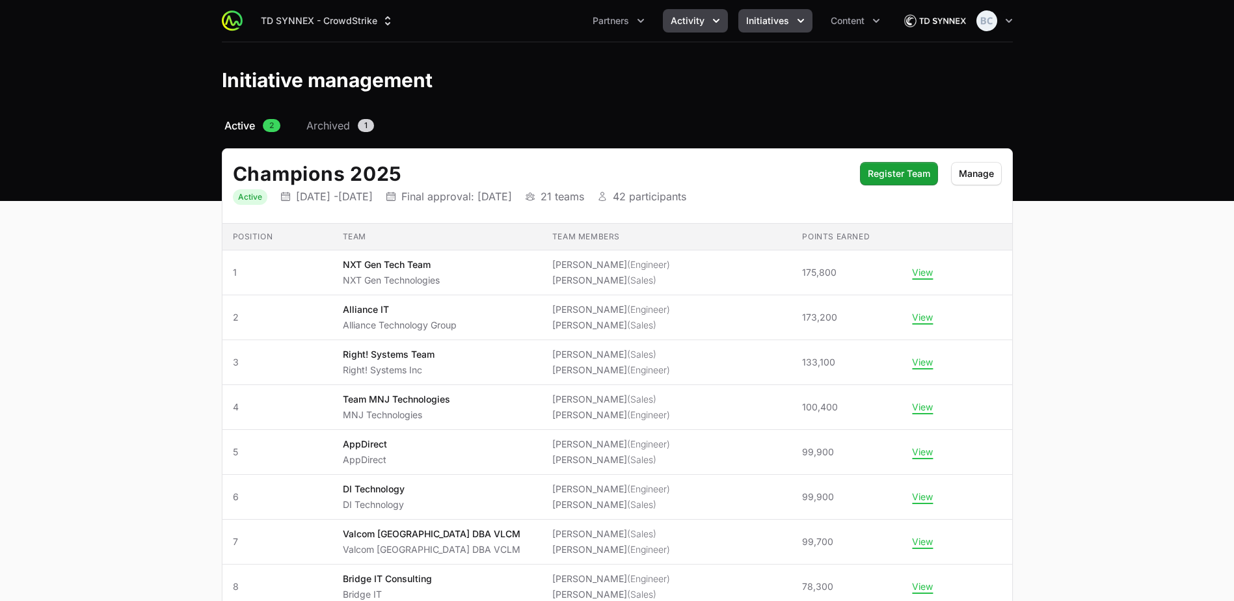
click at [670, 25] on button "Activity" at bounding box center [695, 20] width 65 height 23
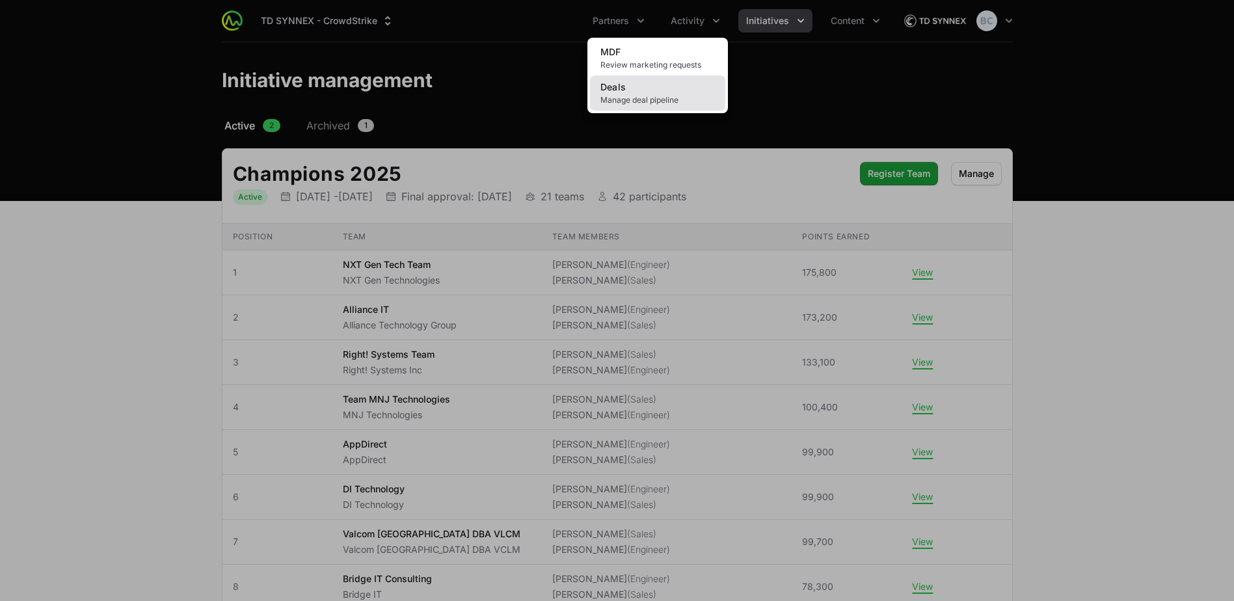
click at [667, 91] on link "Deals Manage deal pipeline" at bounding box center [657, 92] width 135 height 35
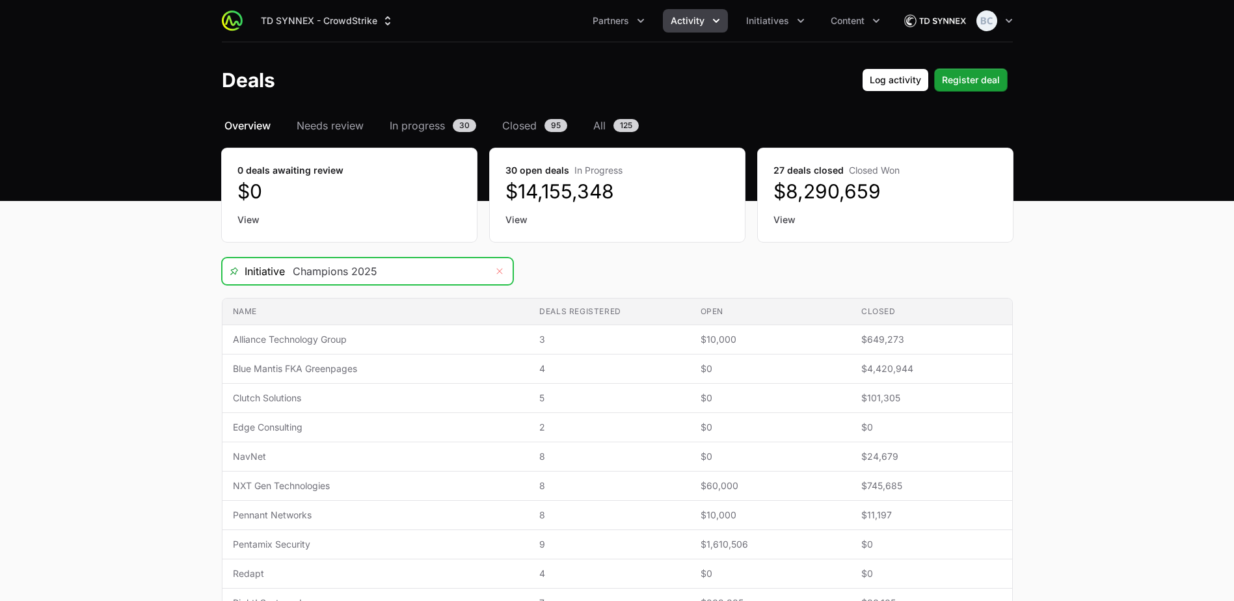
click at [492, 279] on button "Remove" at bounding box center [499, 271] width 26 height 26
click at [499, 273] on icon "Open" at bounding box center [499, 271] width 10 height 5
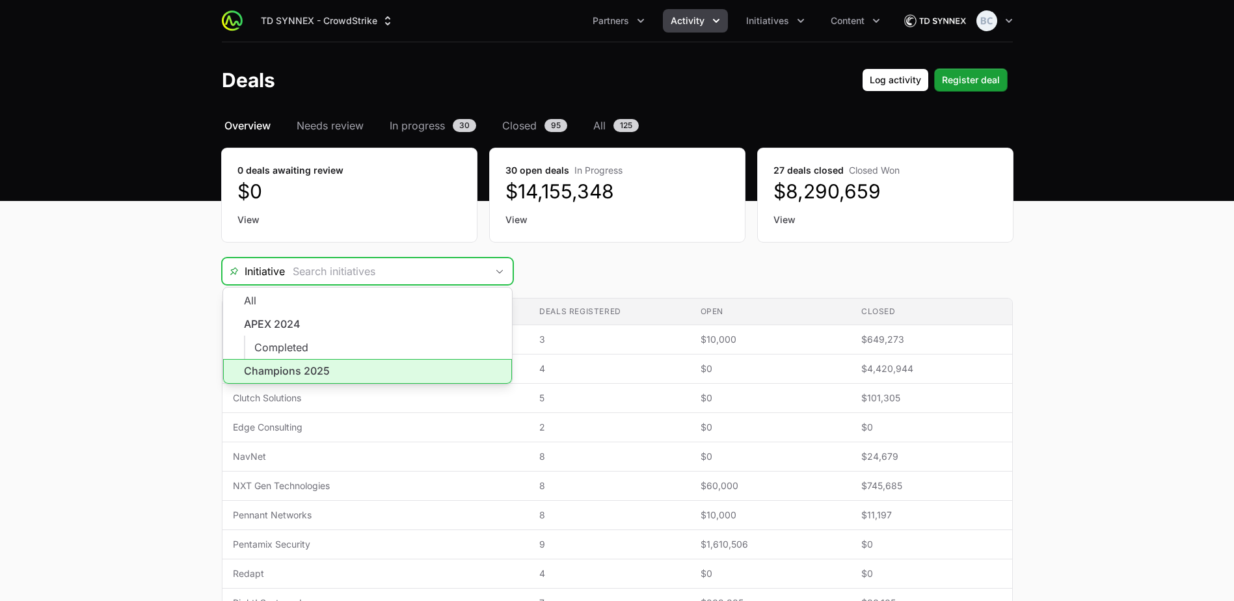
click at [408, 373] on li "Champions 2025" at bounding box center [367, 371] width 289 height 25
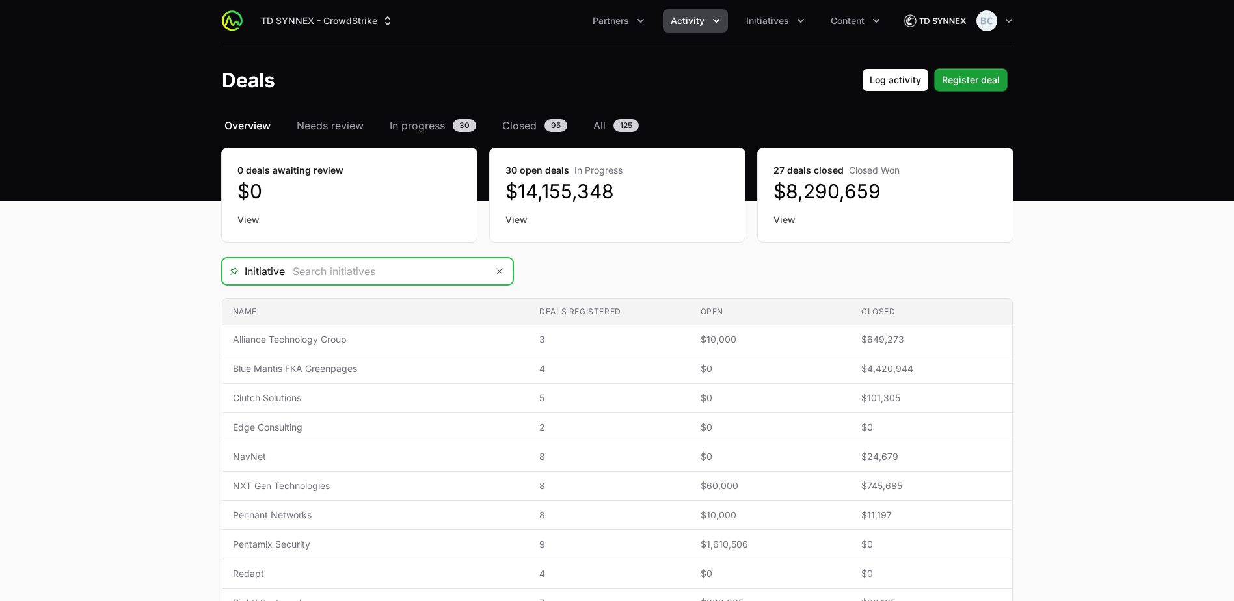
type input "Champions 2025"
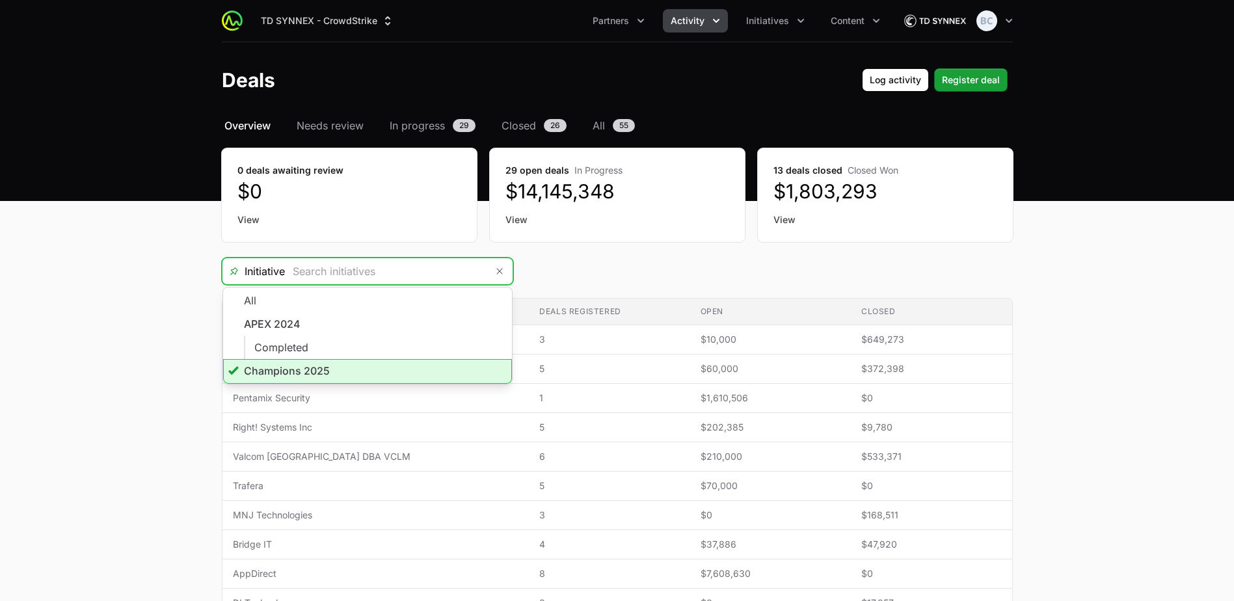
click at [709, 26] on icon "Activity menu" at bounding box center [715, 20] width 13 height 13
type input "Champions 2025"
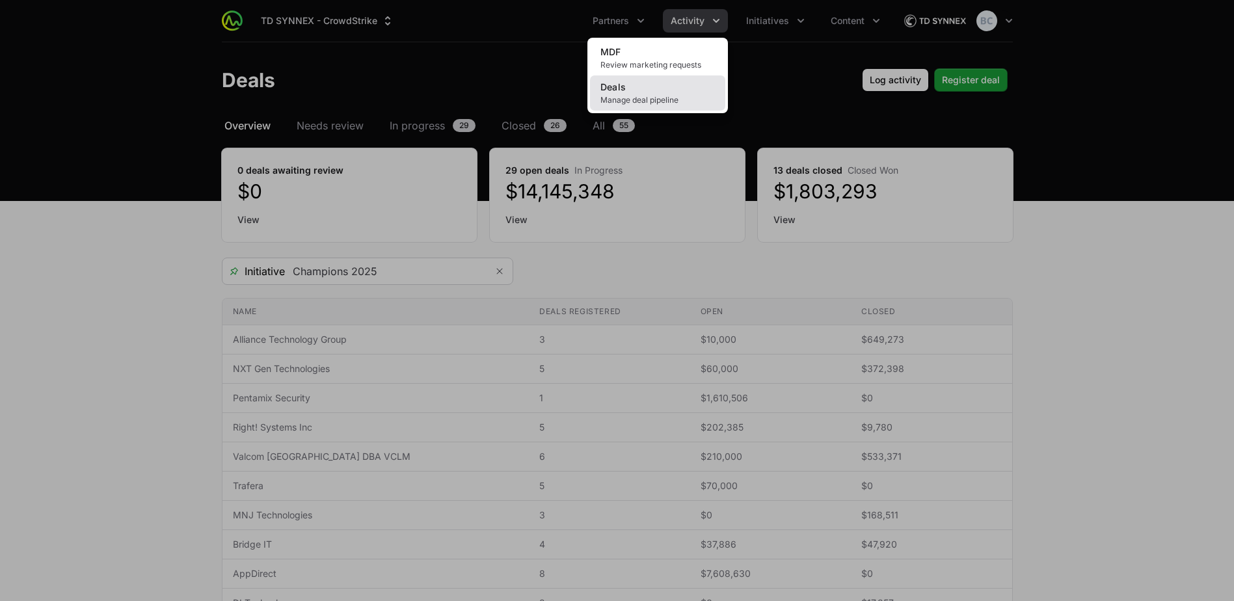
click at [670, 109] on link "Deals Manage deal pipeline" at bounding box center [657, 92] width 135 height 35
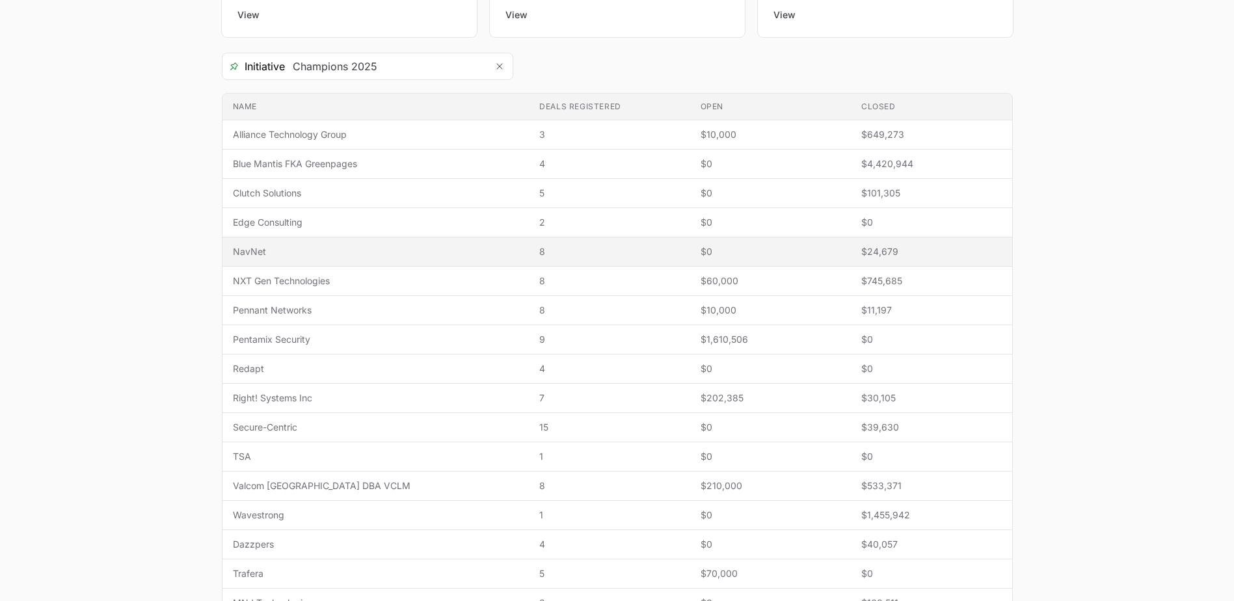
scroll to position [260, 0]
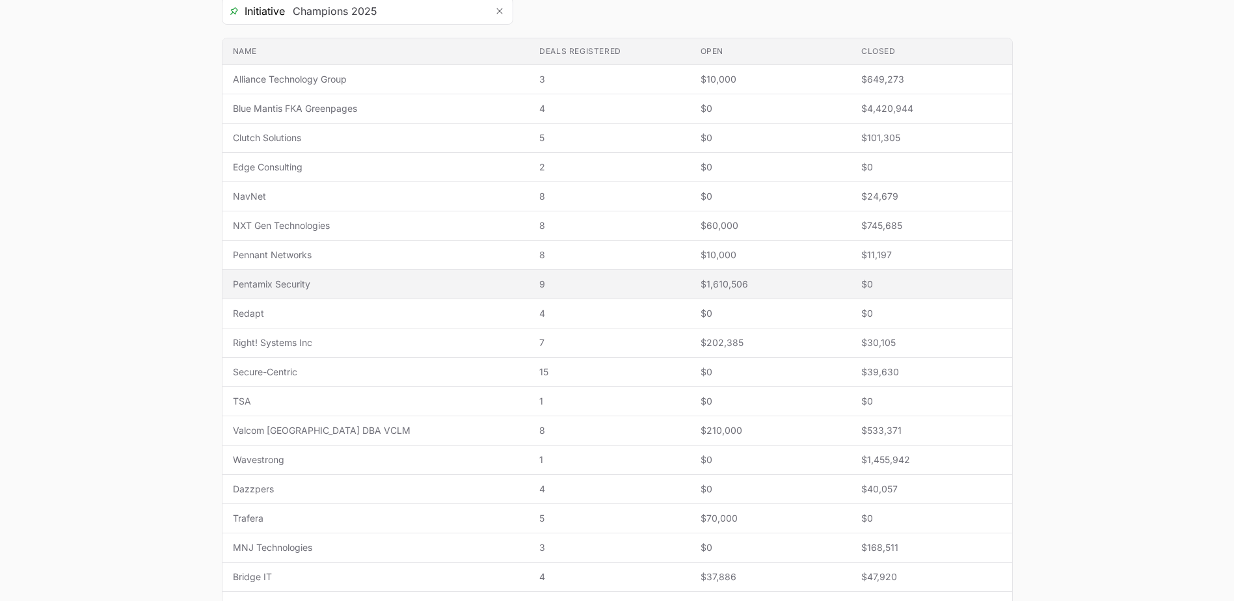
click at [330, 287] on span "Pentamix Security" at bounding box center [376, 284] width 286 height 13
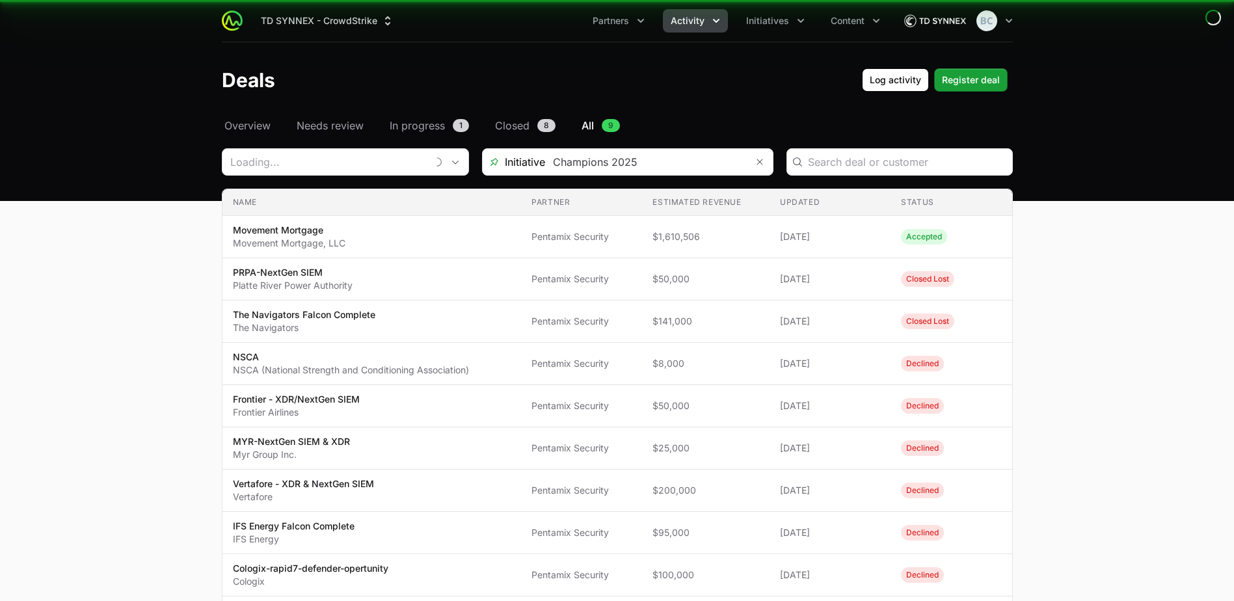
type input "Pentamix Security"
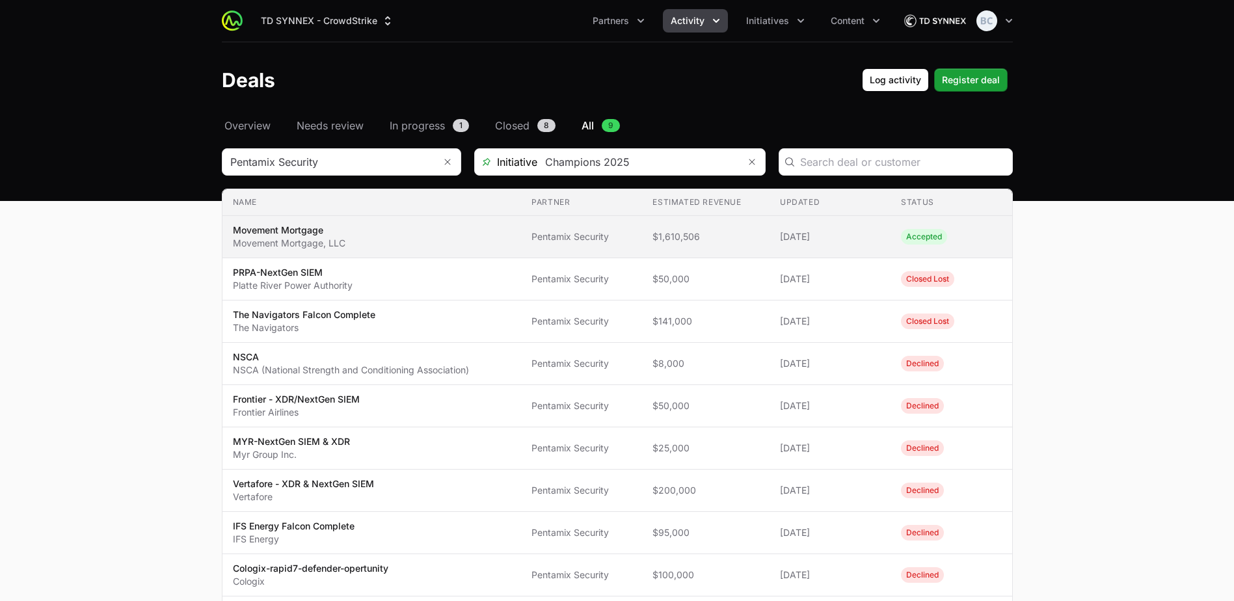
click at [417, 246] on span "Movement Mortgage Movement Mortgage, LLC" at bounding box center [372, 237] width 278 height 26
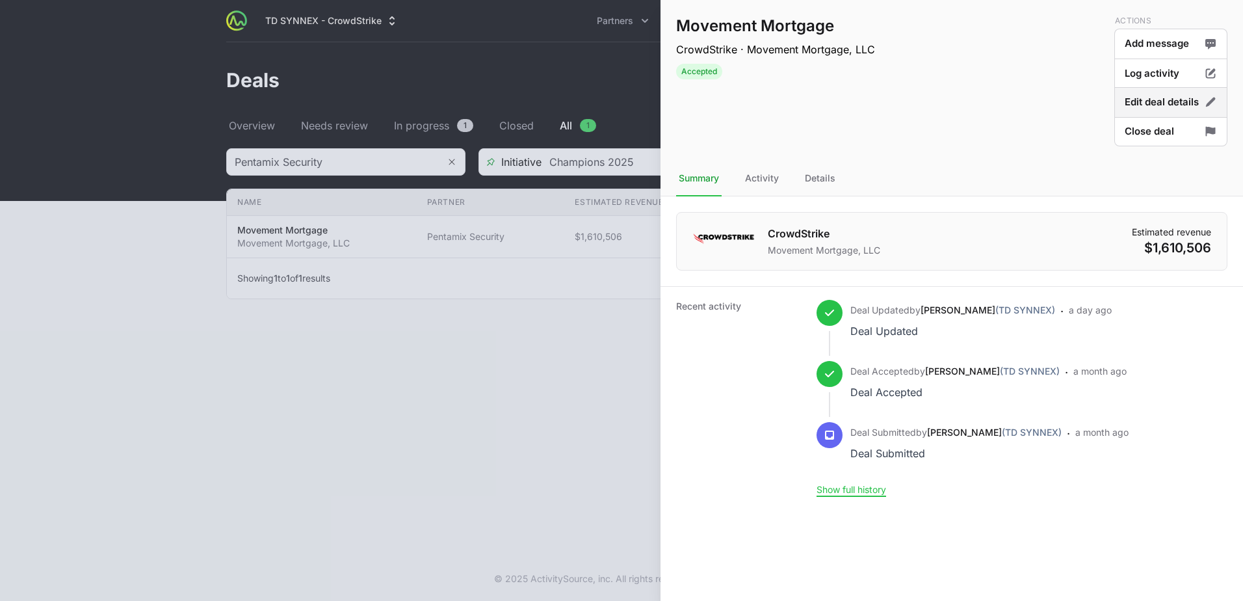
click at [1148, 105] on button "Edit deal details" at bounding box center [1171, 102] width 113 height 31
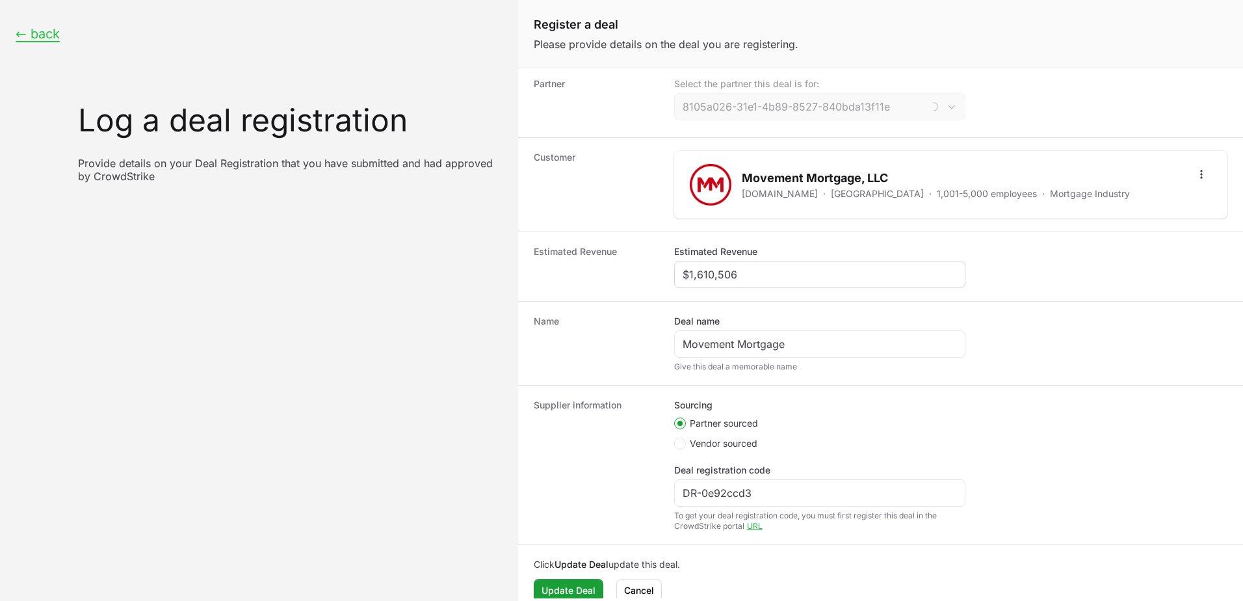
scroll to position [79, 0]
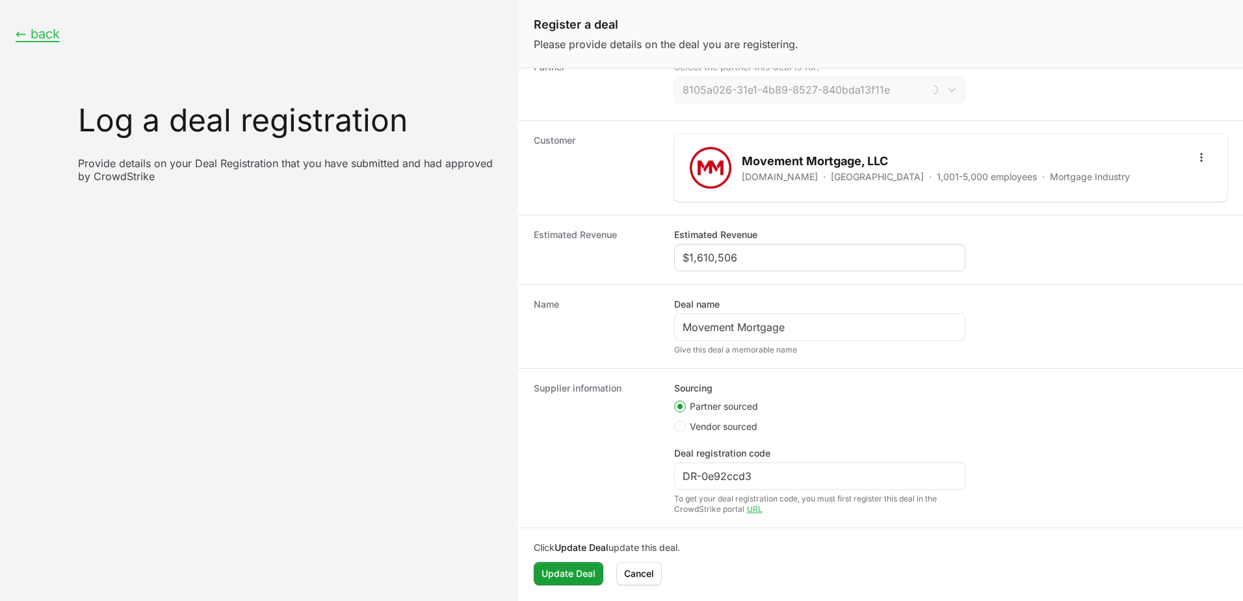
type input "Pentamix Security"
click at [648, 570] on span "Cancel" at bounding box center [639, 574] width 30 height 16
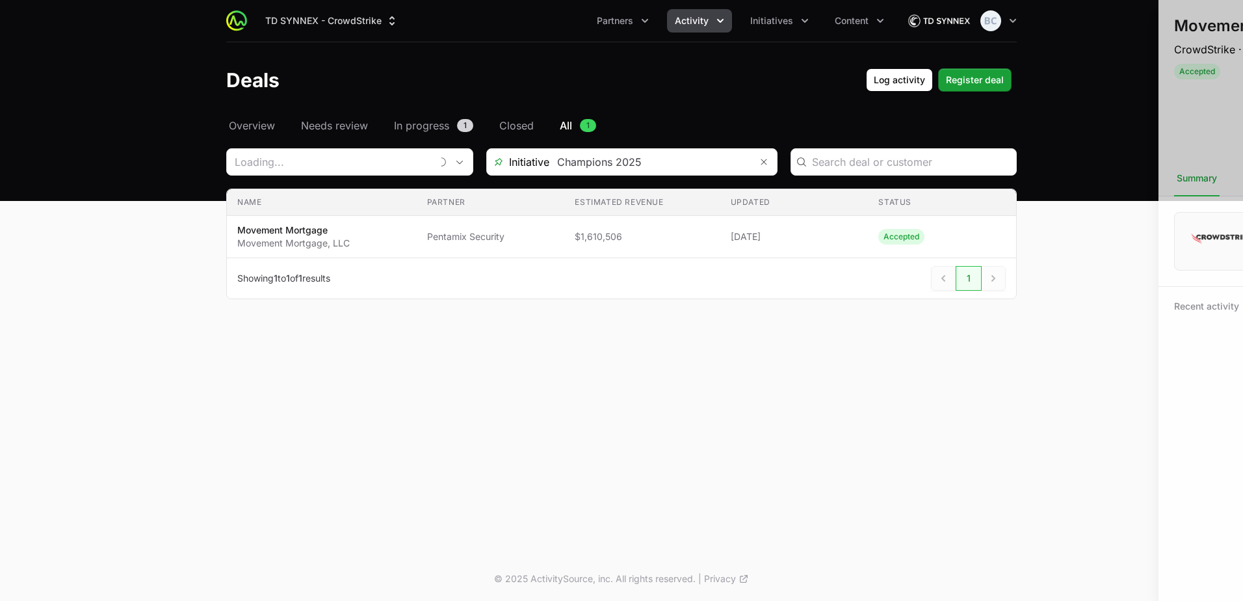
type input "Pentamix Security"
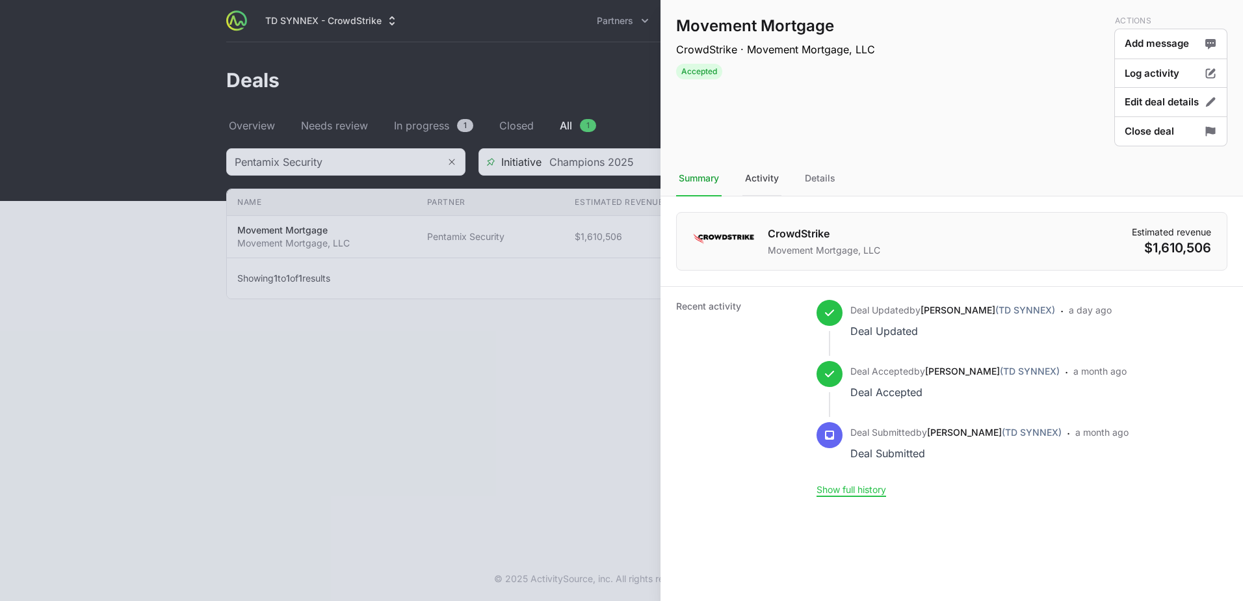
click at [764, 175] on div "Activity" at bounding box center [762, 178] width 39 height 35
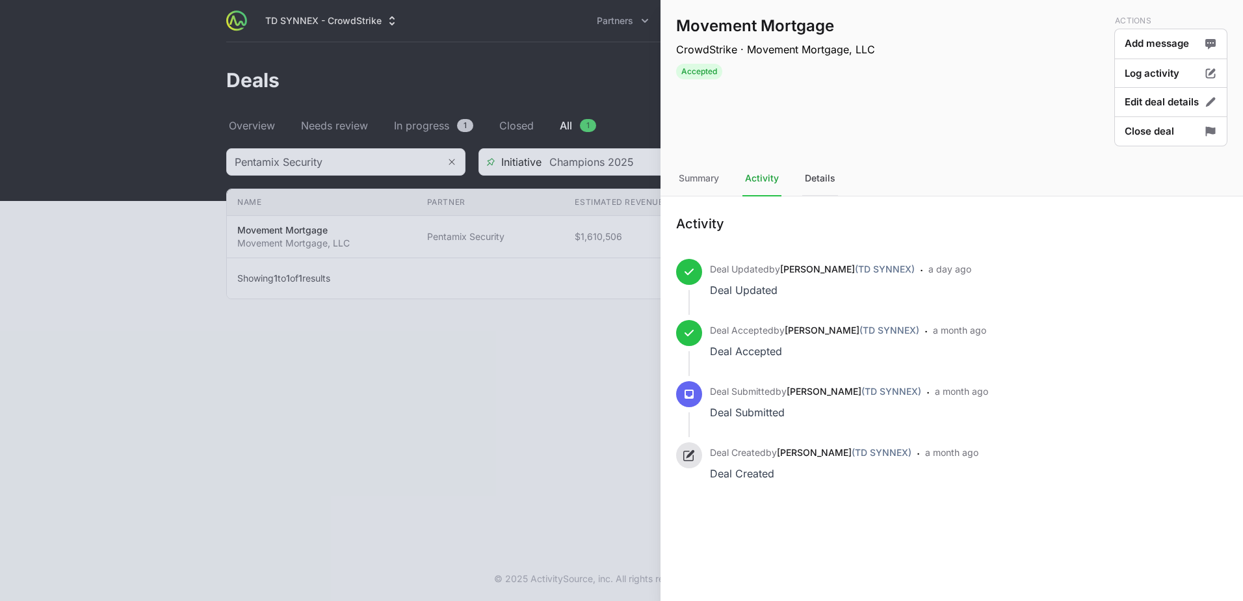
click at [819, 179] on div "Details" at bounding box center [820, 178] width 36 height 35
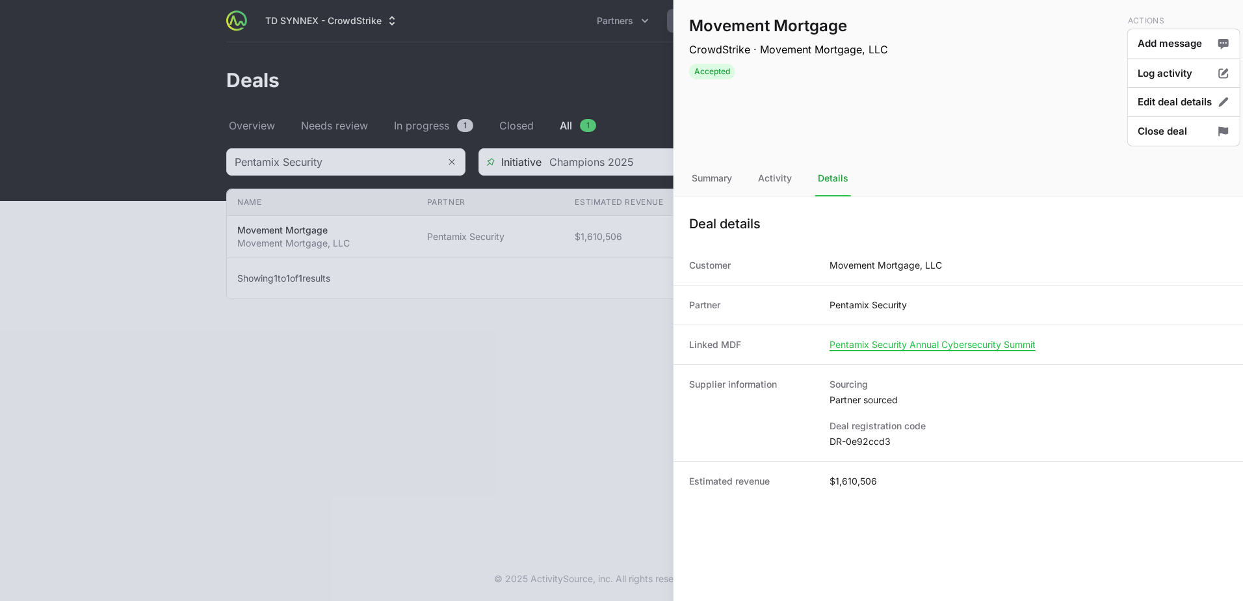
click at [566, 343] on div at bounding box center [621, 300] width 1243 height 601
